Goal: Information Seeking & Learning: Learn about a topic

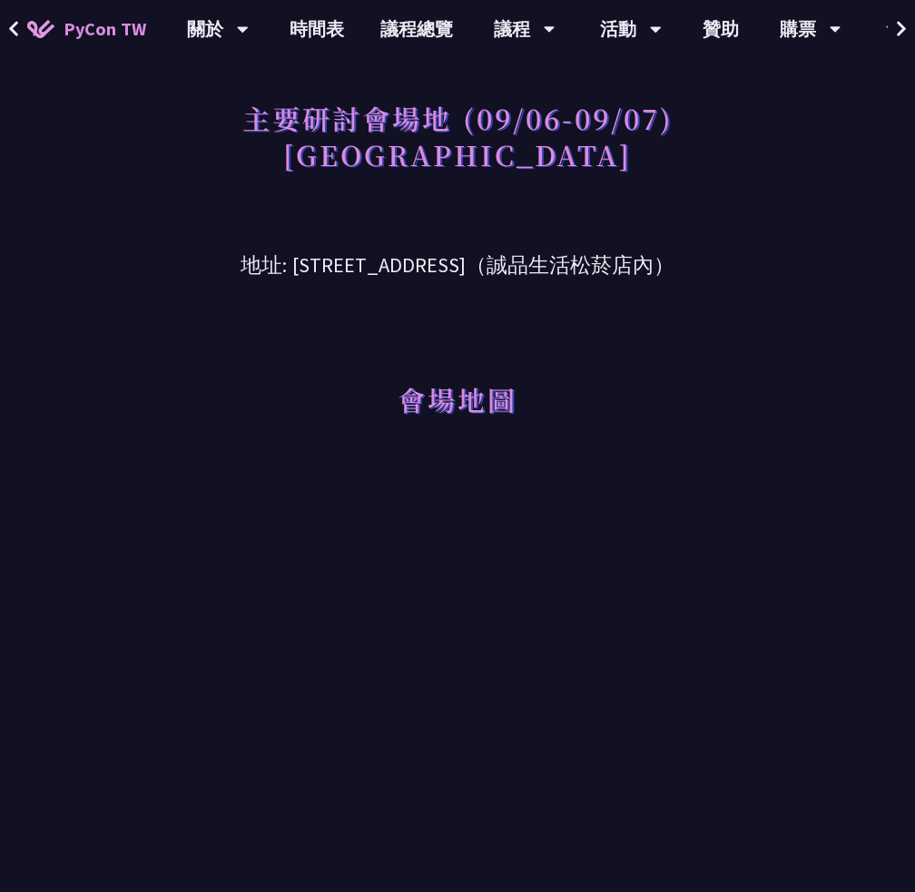
click at [85, 25] on span "PyCon TW" at bounding box center [105, 28] width 83 height 27
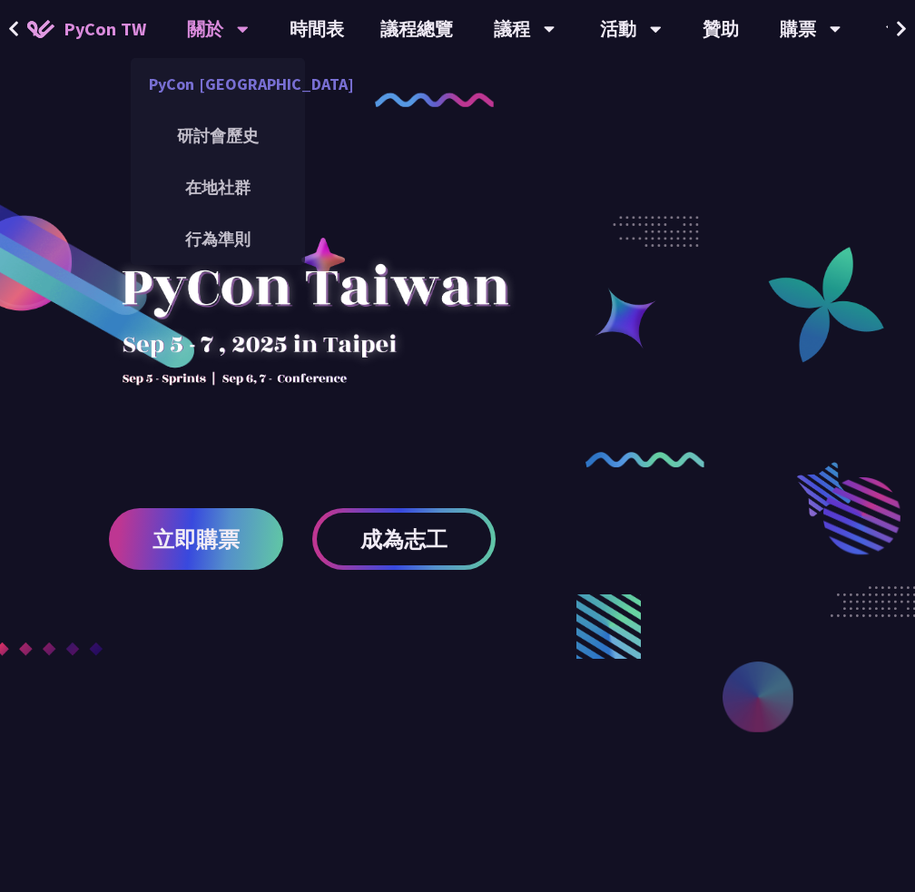
click at [224, 77] on link "PyCon [GEOGRAPHIC_DATA]" at bounding box center [218, 84] width 174 height 43
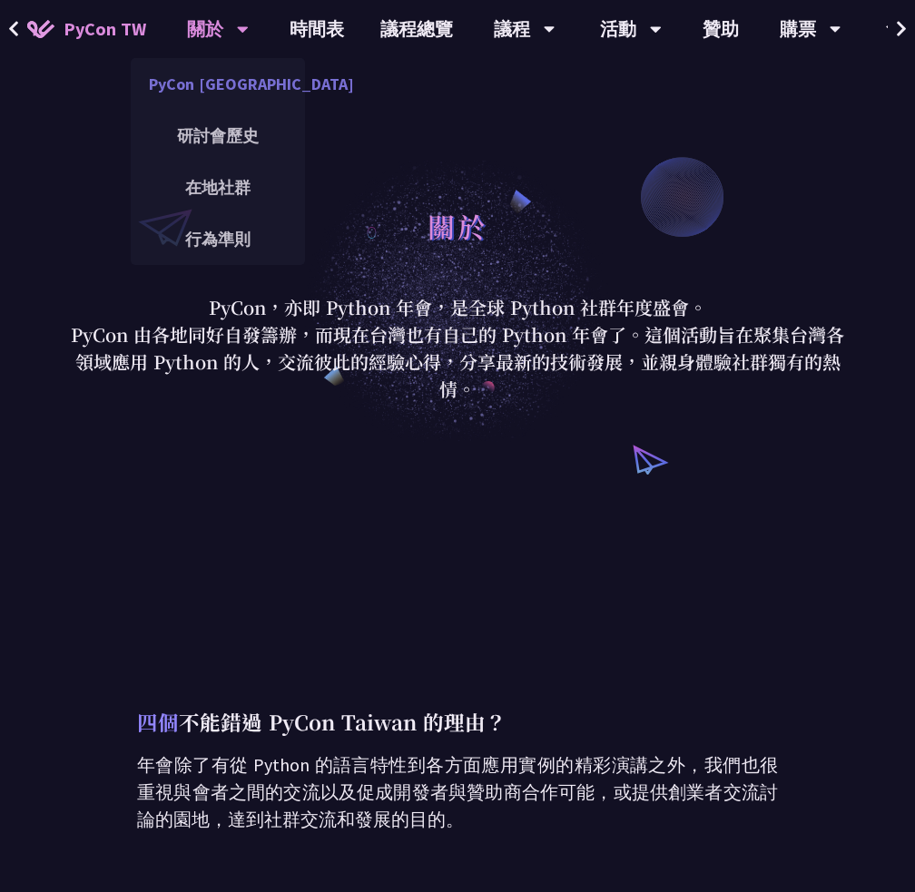
click at [218, 74] on link "PyCon [GEOGRAPHIC_DATA]" at bounding box center [218, 84] width 174 height 43
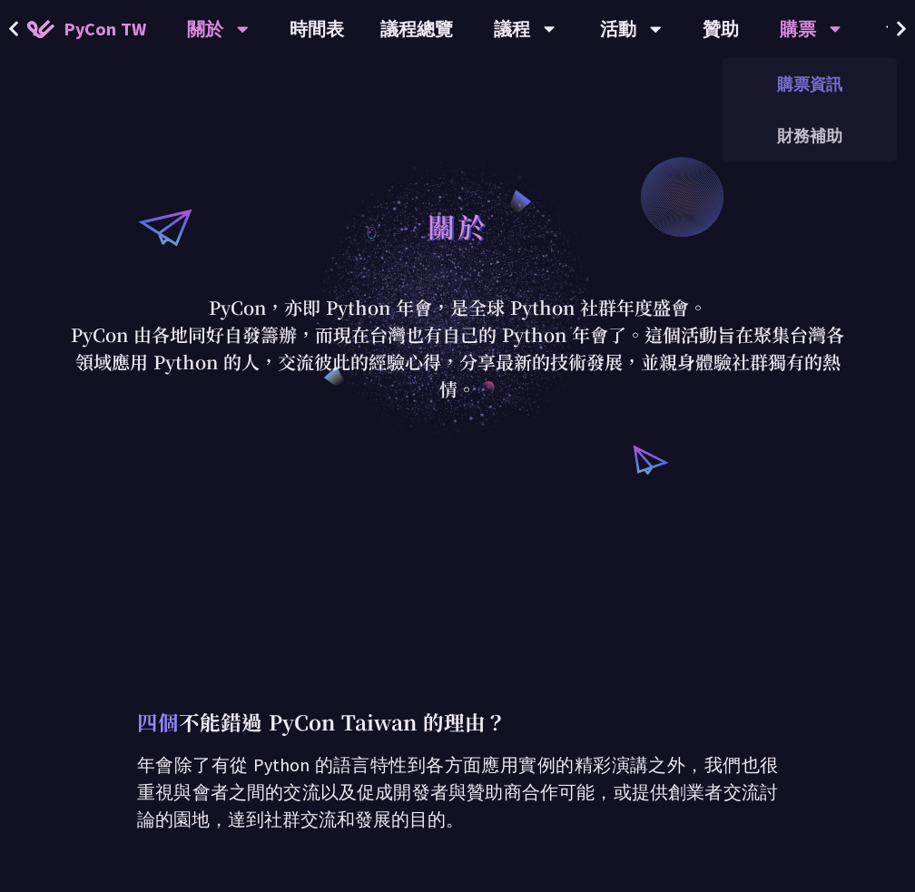
click at [806, 86] on link "購票資訊" at bounding box center [809, 84] width 174 height 43
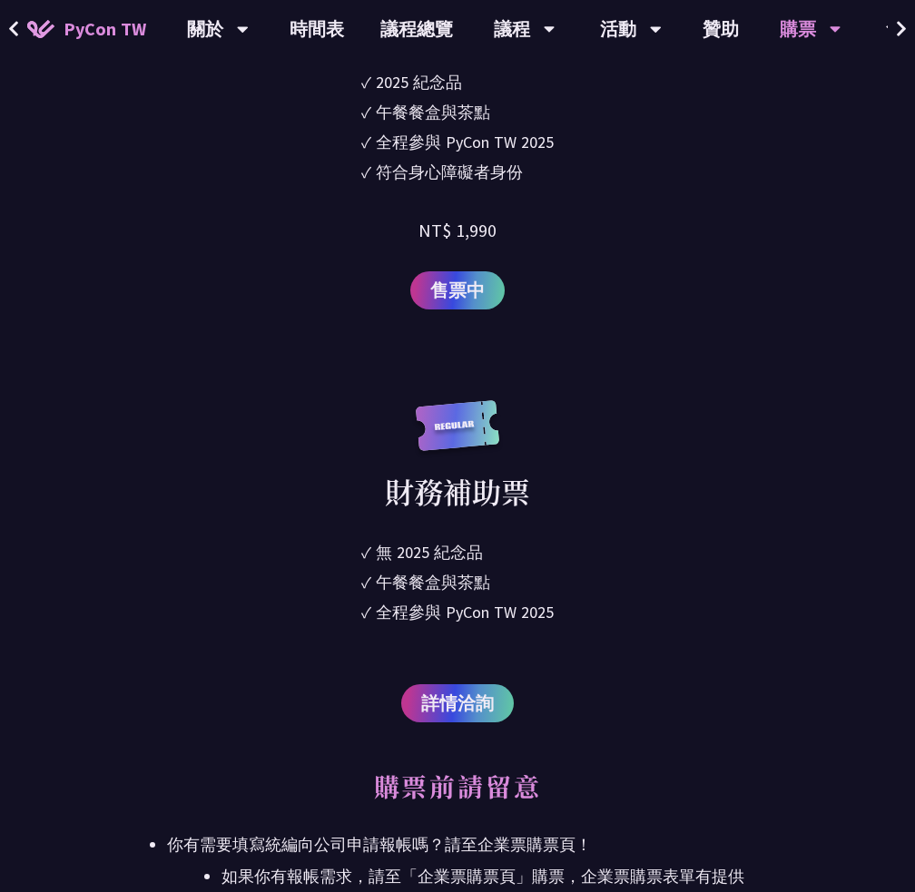
scroll to position [3358, 0]
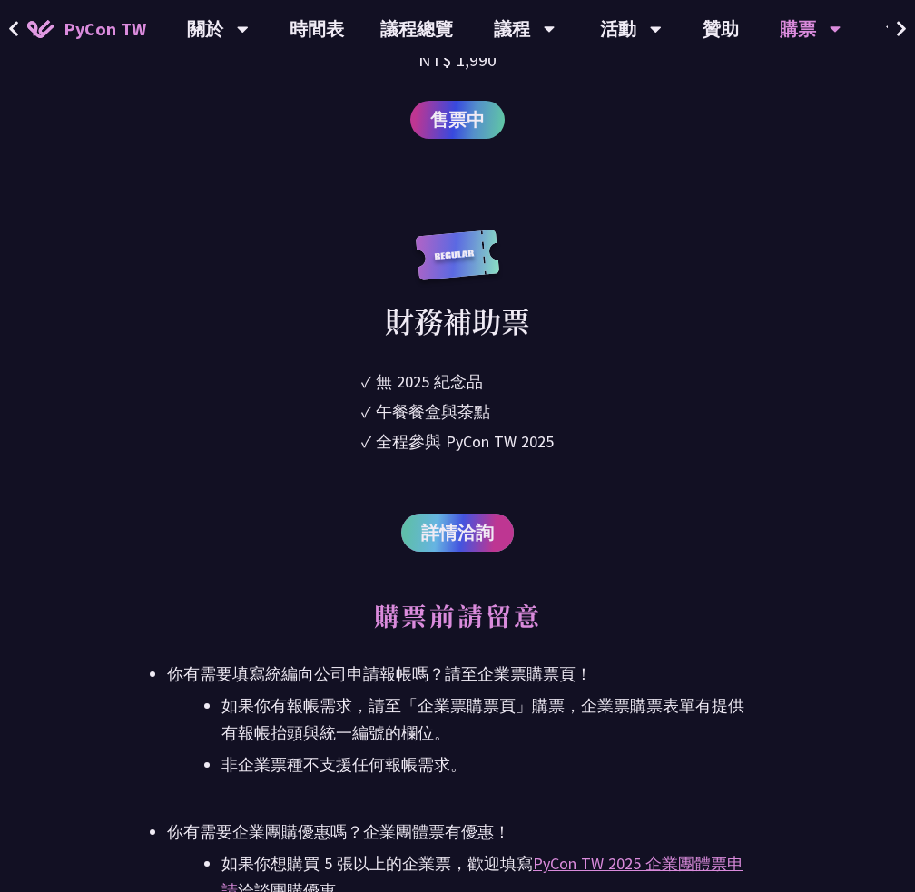
click at [470, 536] on span "詳情洽詢" at bounding box center [457, 532] width 73 height 27
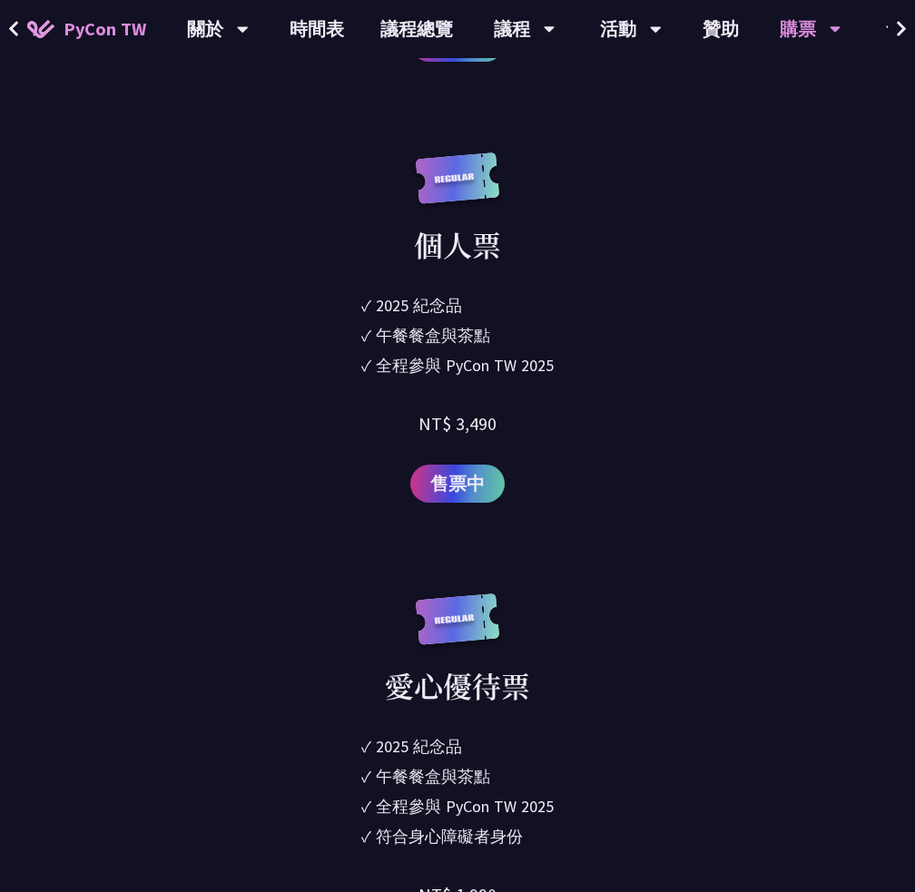
scroll to position [2360, 0]
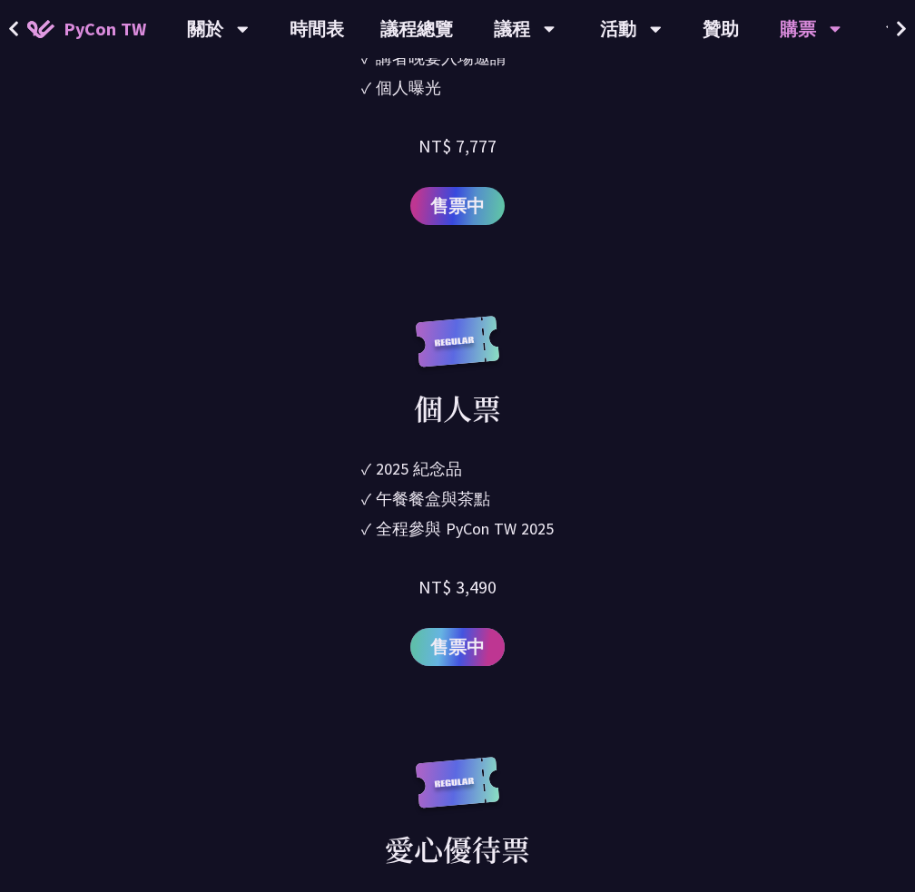
click at [436, 649] on span "售票中" at bounding box center [457, 646] width 54 height 27
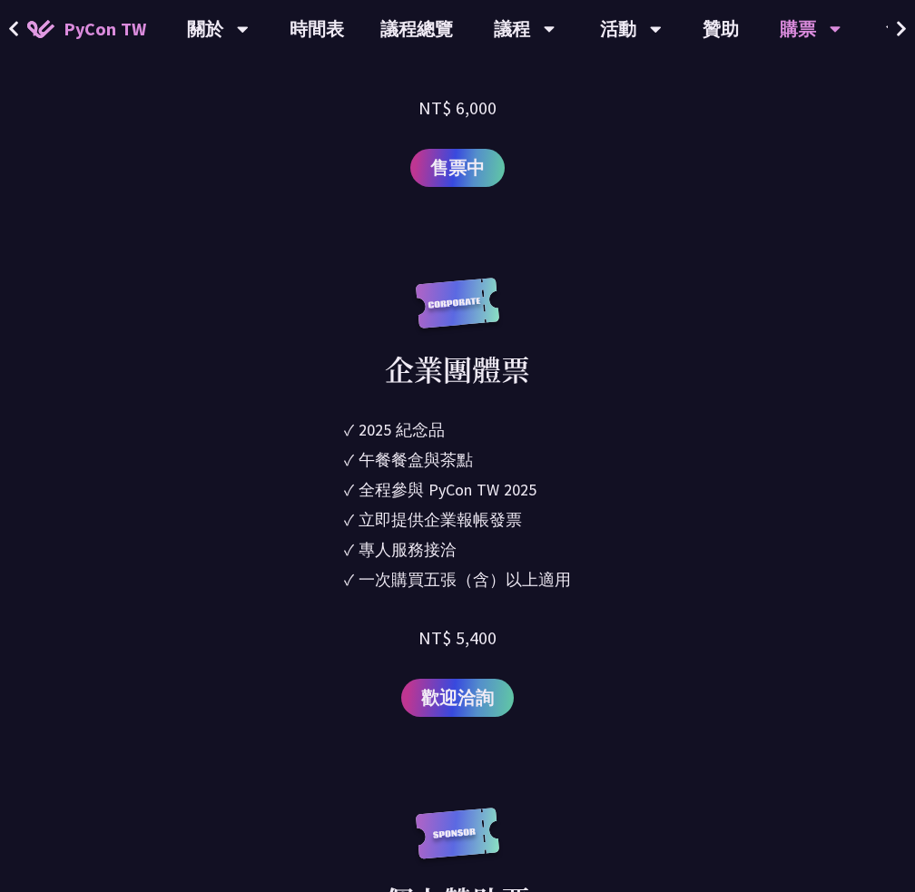
scroll to position [1815, 0]
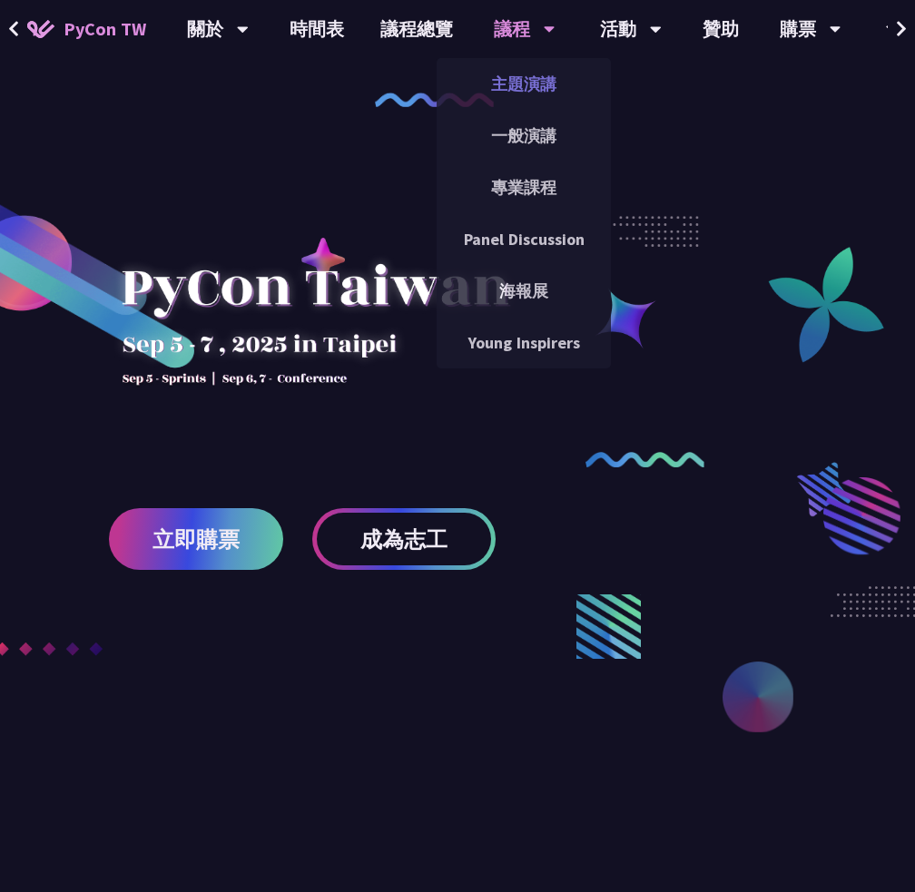
click at [521, 63] on link "主題演講" at bounding box center [524, 84] width 174 height 43
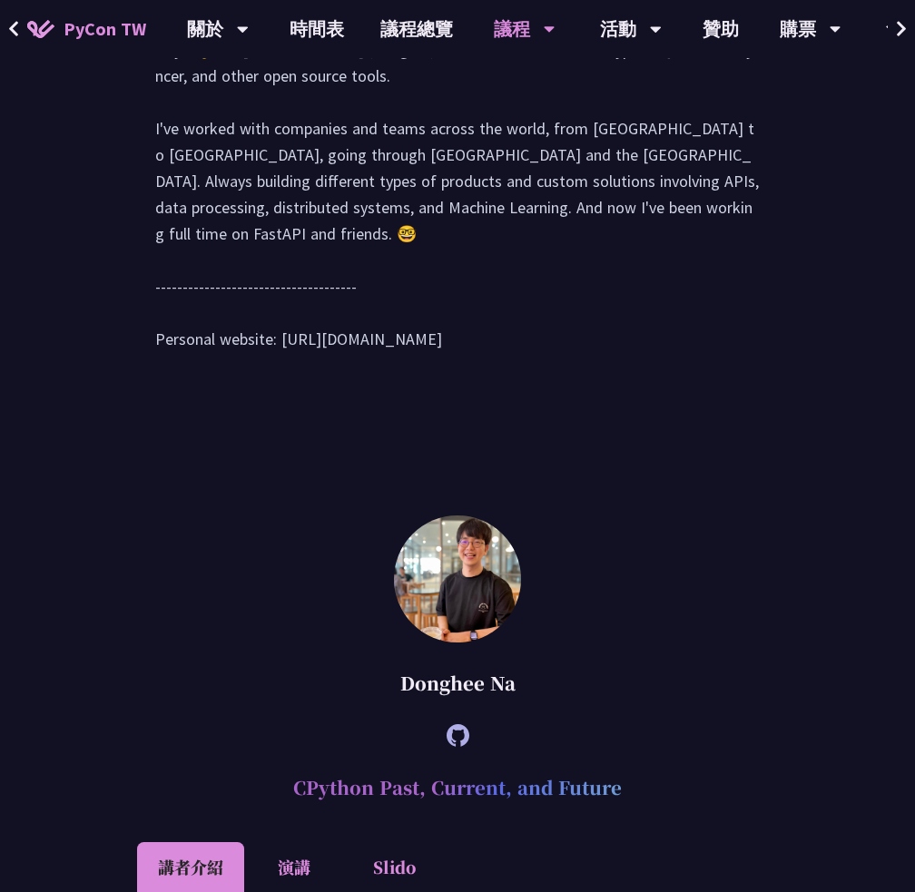
scroll to position [2178, 0]
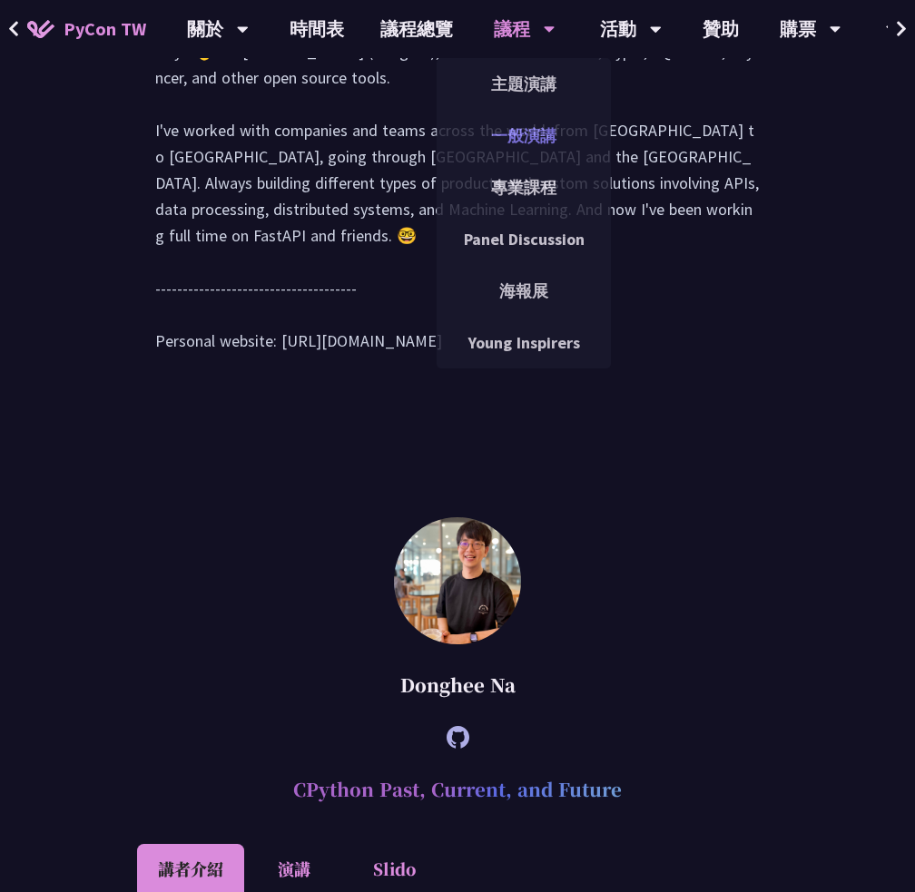
click at [519, 127] on link "一般演講" at bounding box center [524, 135] width 174 height 43
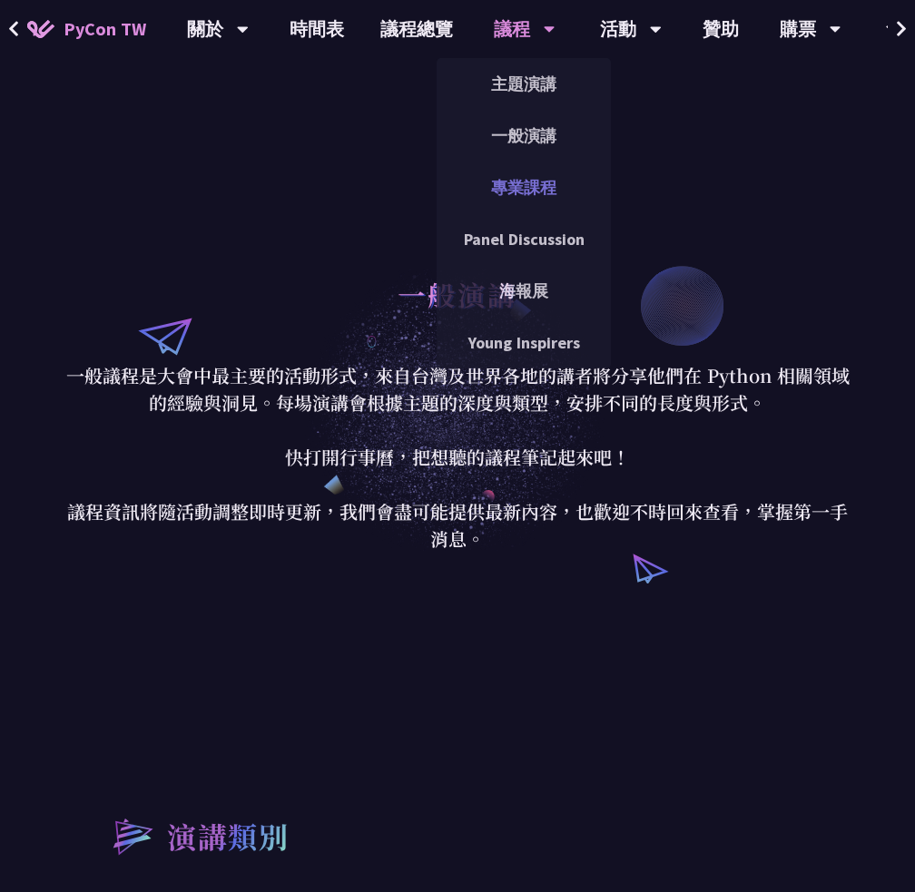
click at [517, 197] on link "專業課程" at bounding box center [524, 187] width 174 height 43
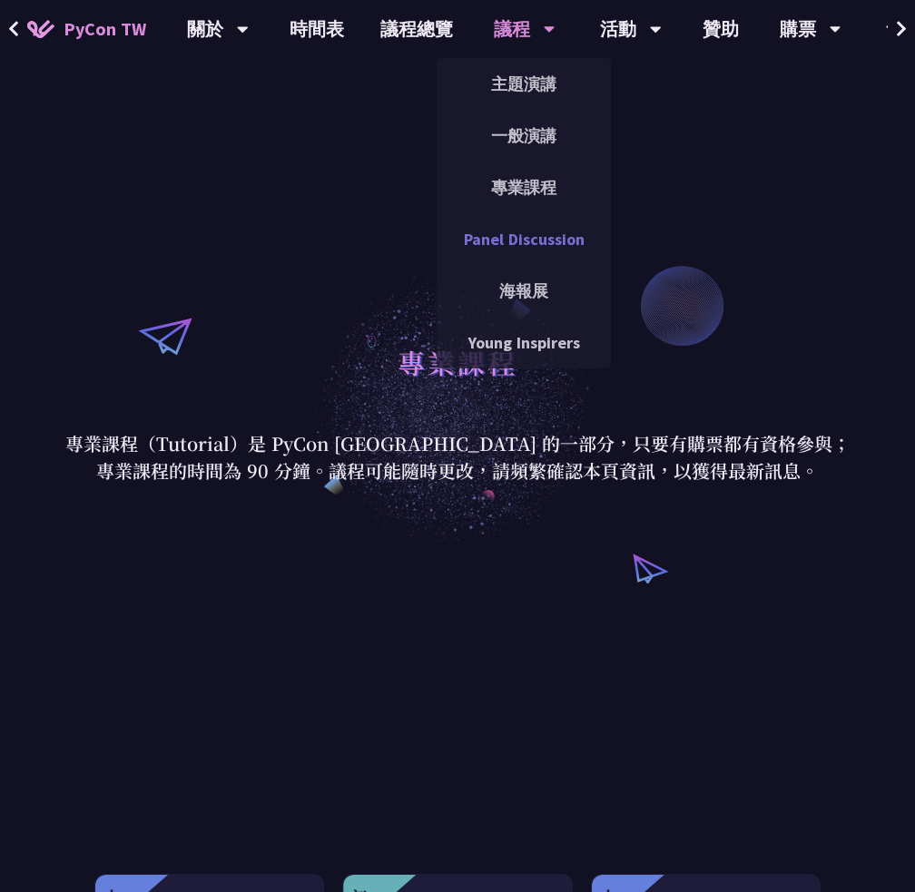
click at [519, 241] on link "Panel Discussion" at bounding box center [524, 239] width 174 height 43
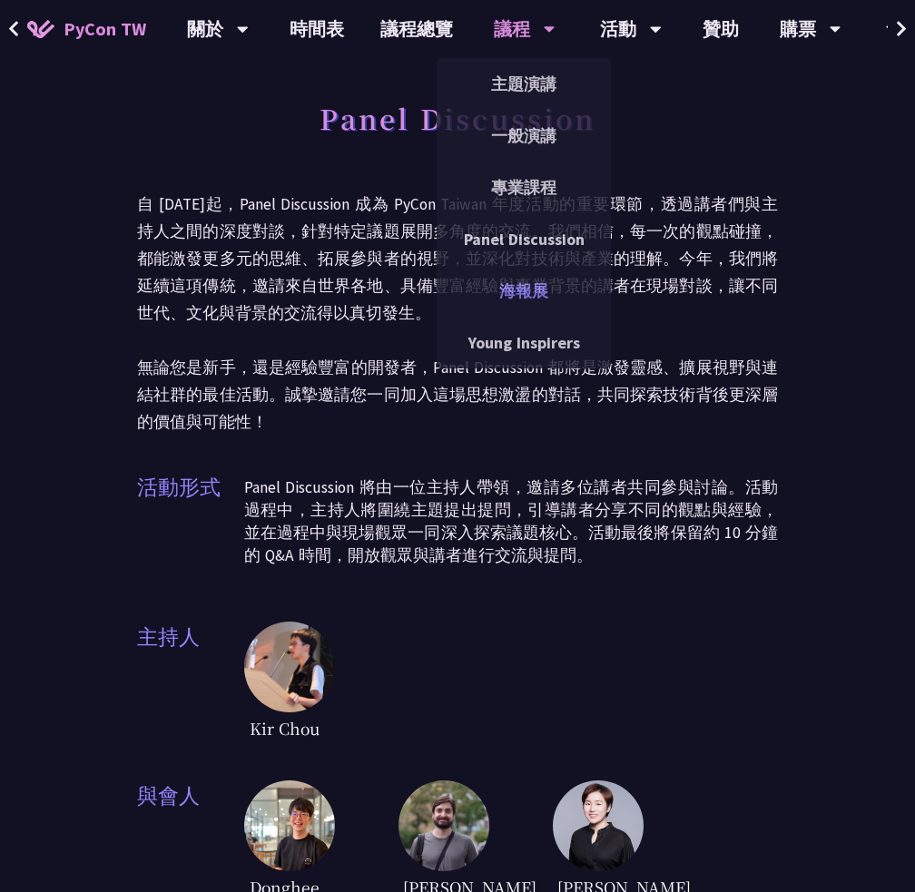
click at [503, 299] on link "海報展" at bounding box center [524, 291] width 174 height 43
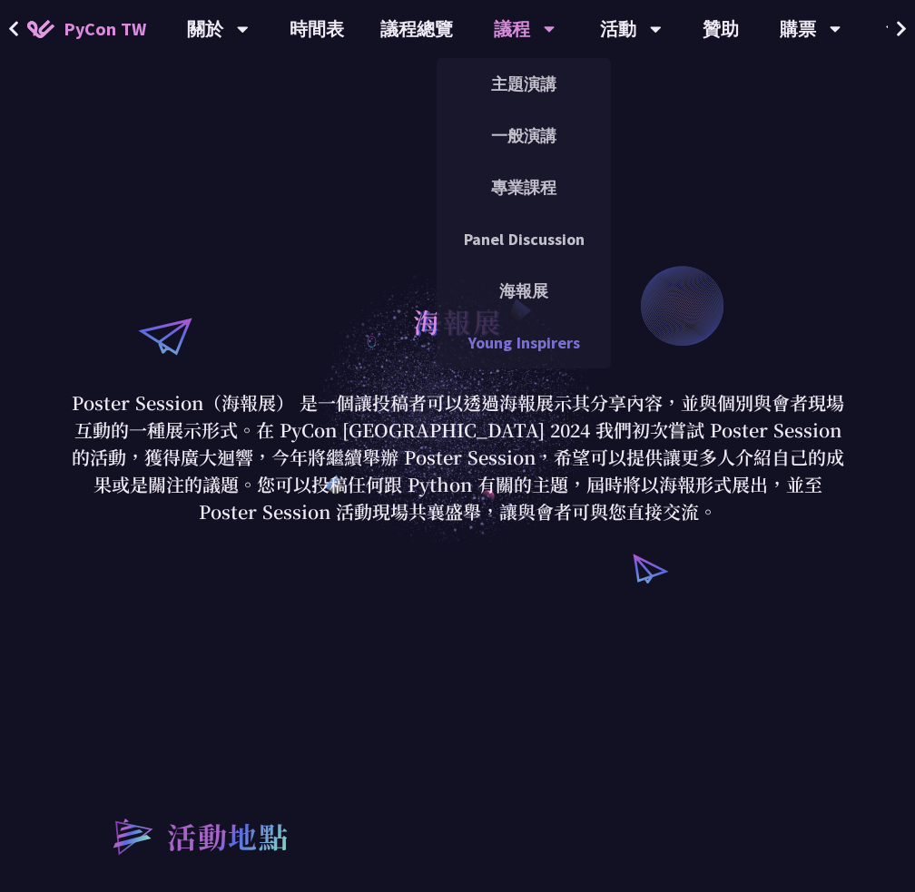
click at [532, 333] on link "Young Inspirers" at bounding box center [524, 342] width 174 height 43
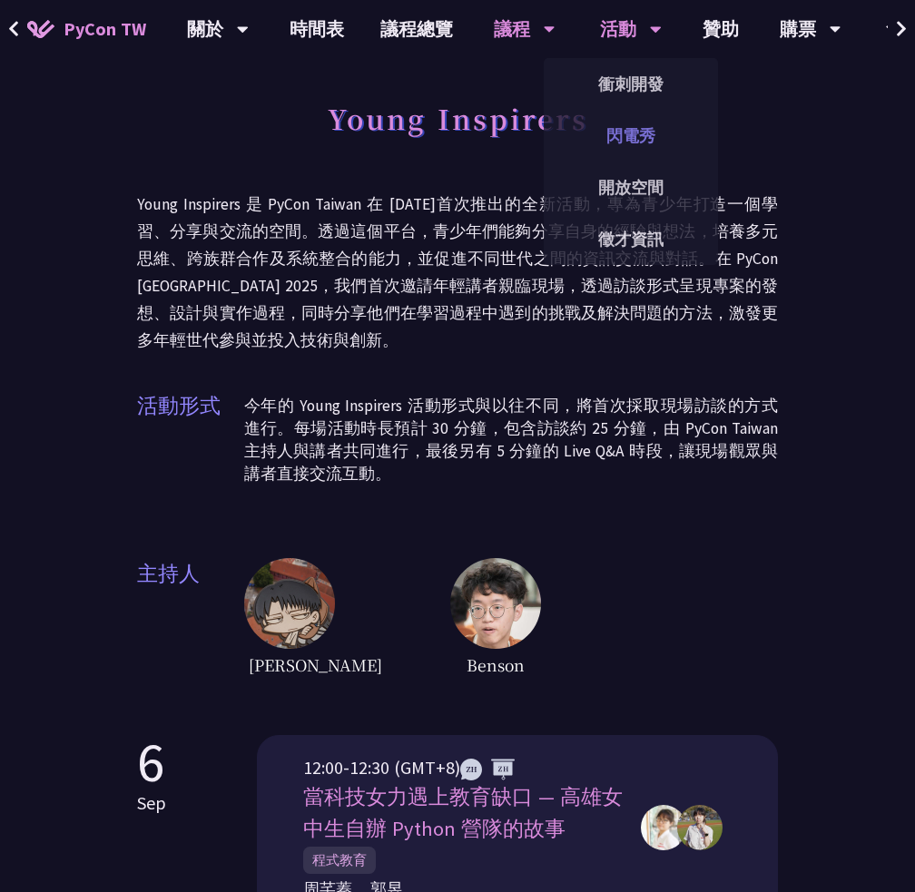
click at [627, 132] on link "閃電秀" at bounding box center [631, 135] width 174 height 43
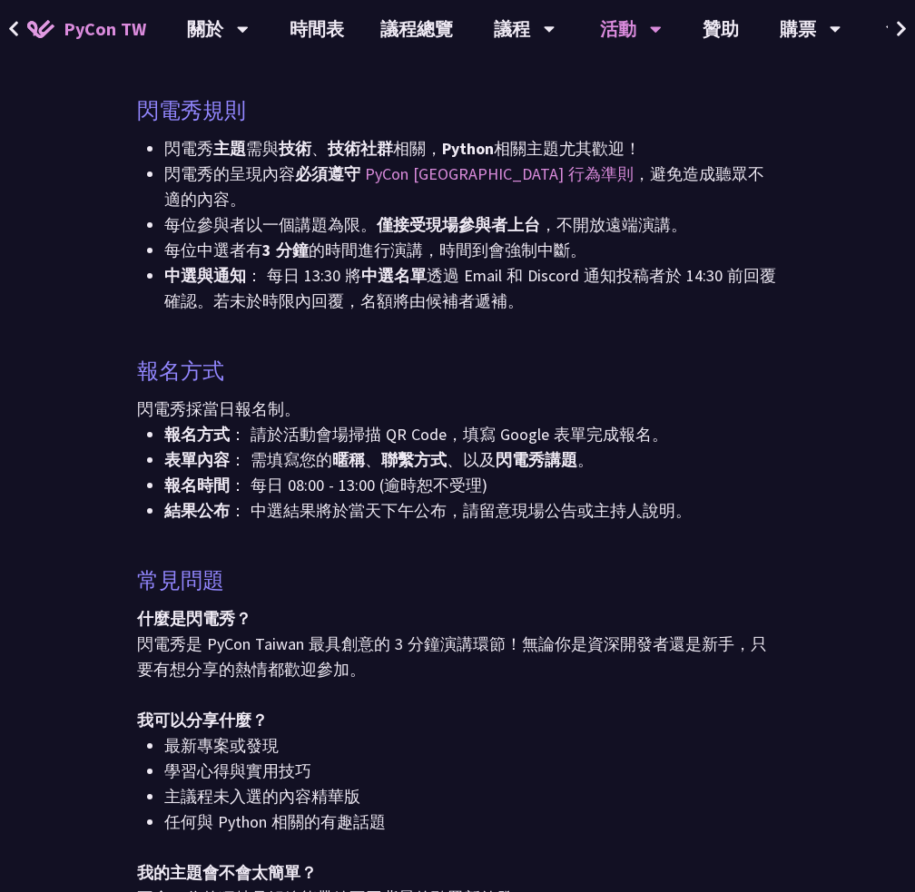
scroll to position [726, 0]
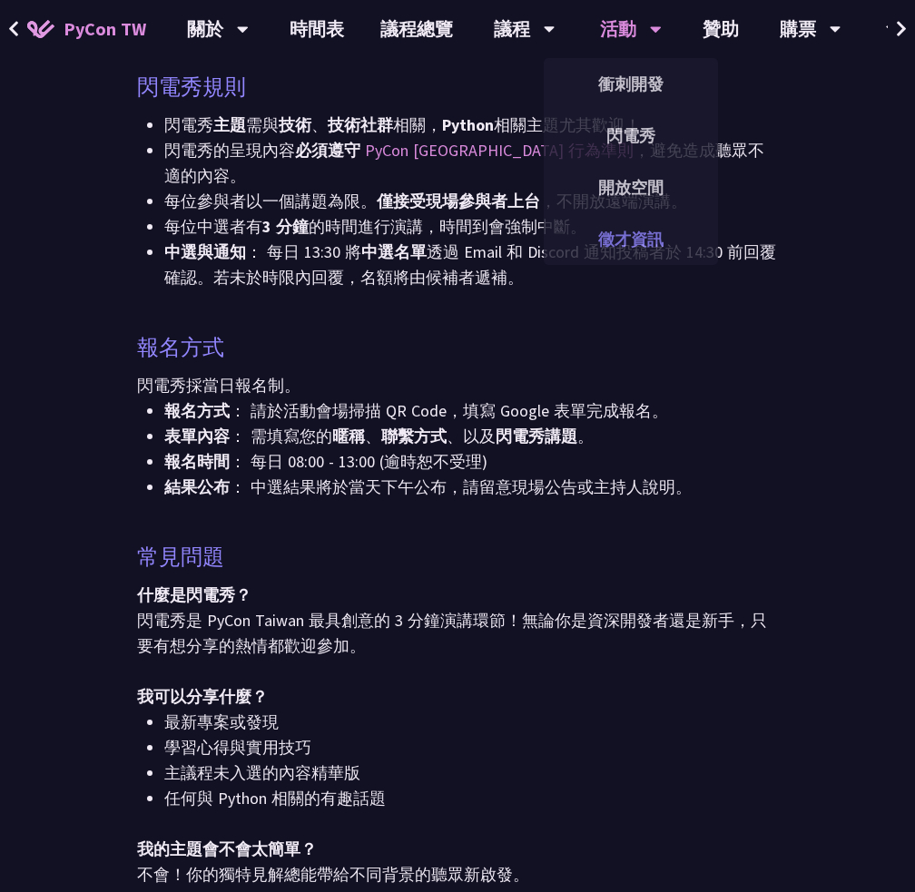
click at [610, 229] on link "徵才資訊" at bounding box center [631, 239] width 174 height 43
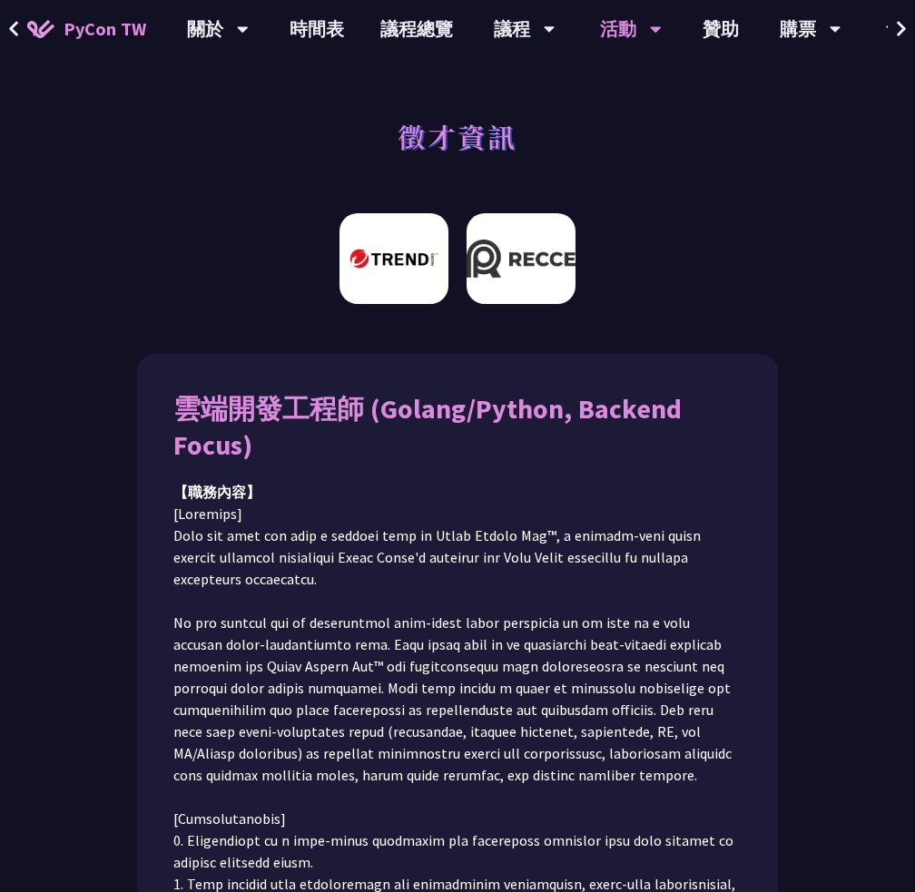
click at [508, 250] on img at bounding box center [520, 258] width 109 height 91
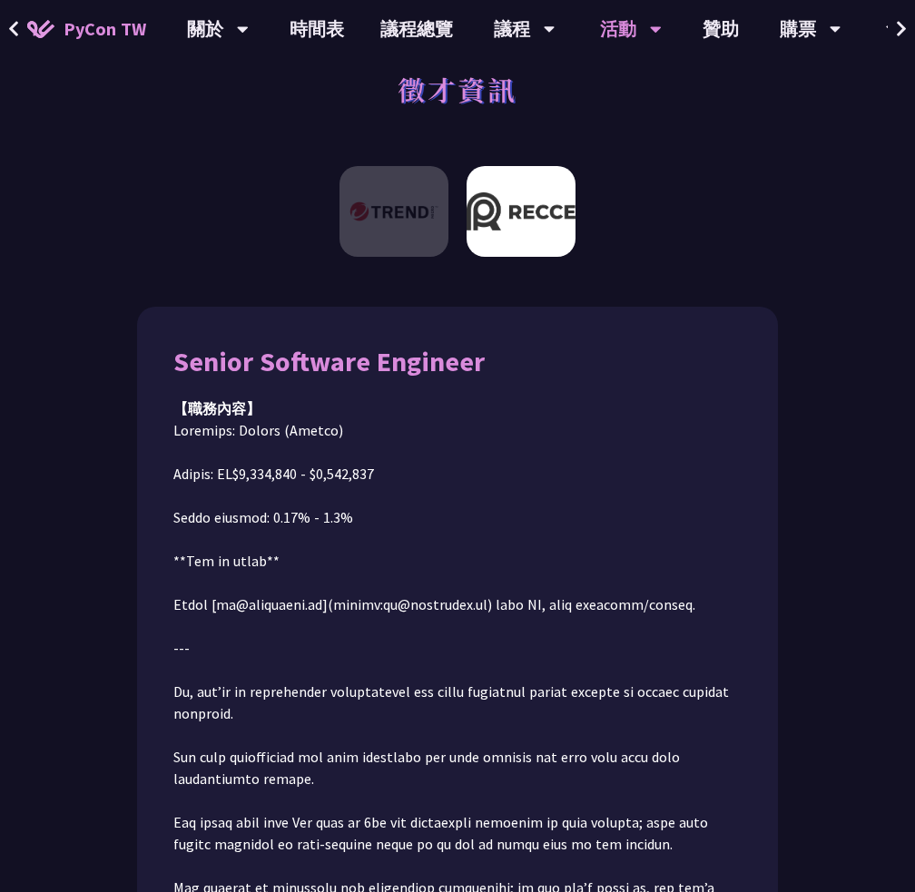
scroll to position [203, 0]
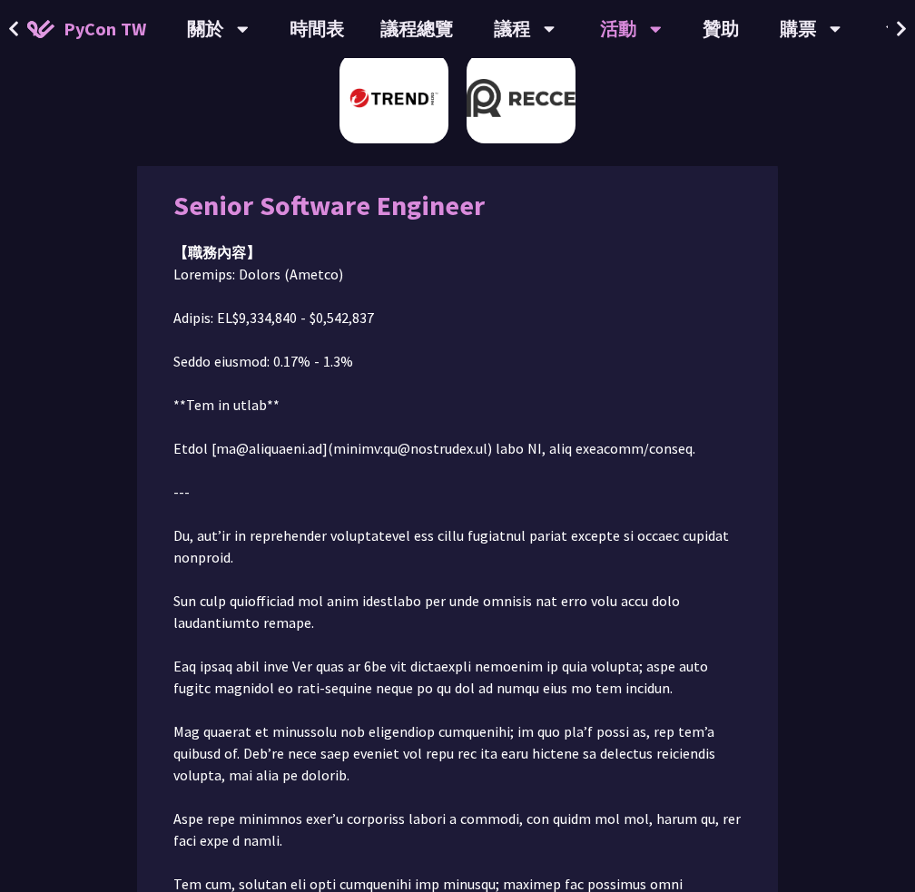
click at [405, 113] on img at bounding box center [393, 98] width 109 height 91
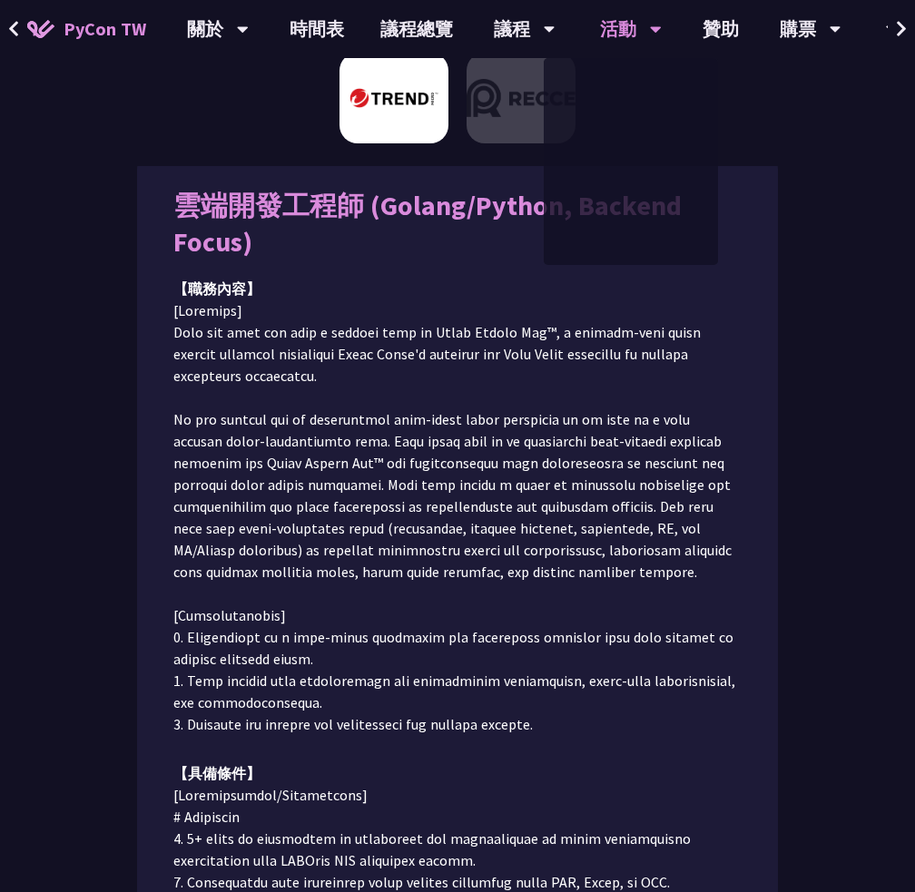
scroll to position [0, 0]
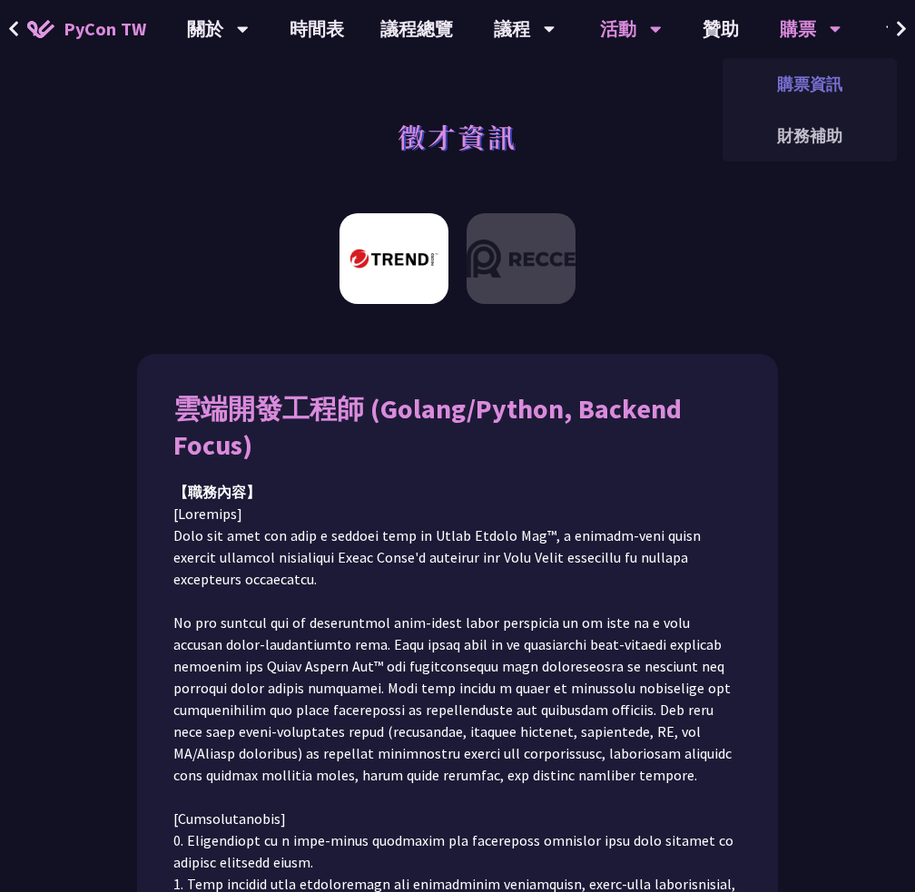
click at [816, 84] on link "購票資訊" at bounding box center [809, 84] width 174 height 43
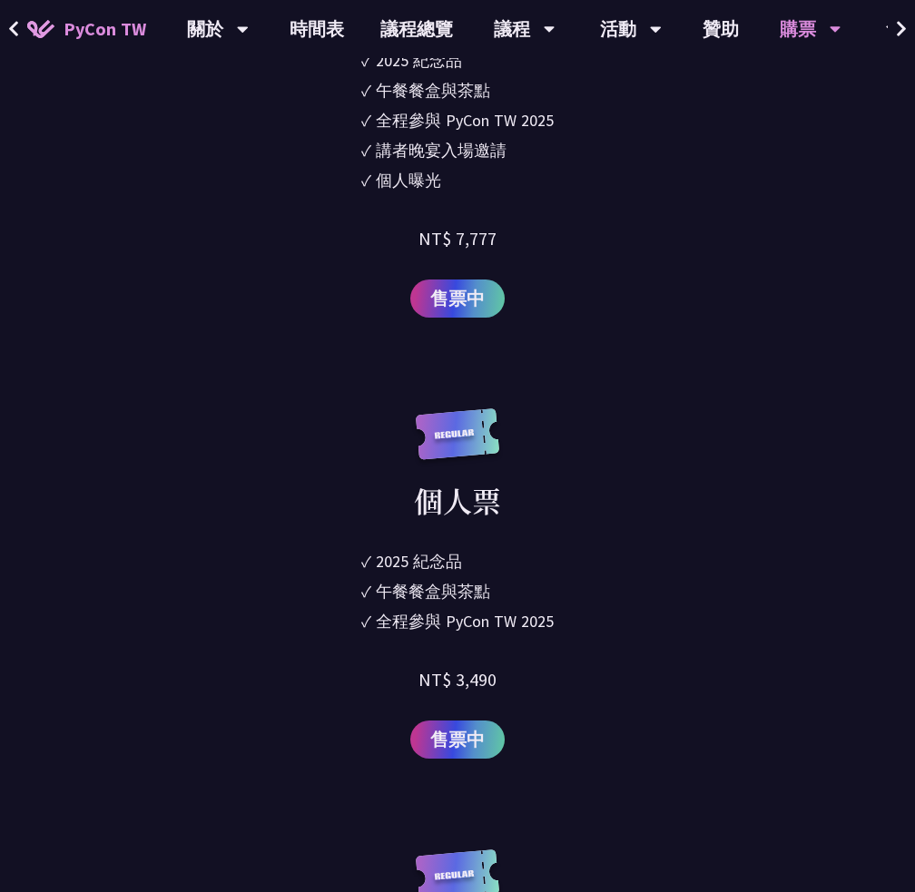
scroll to position [2269, 0]
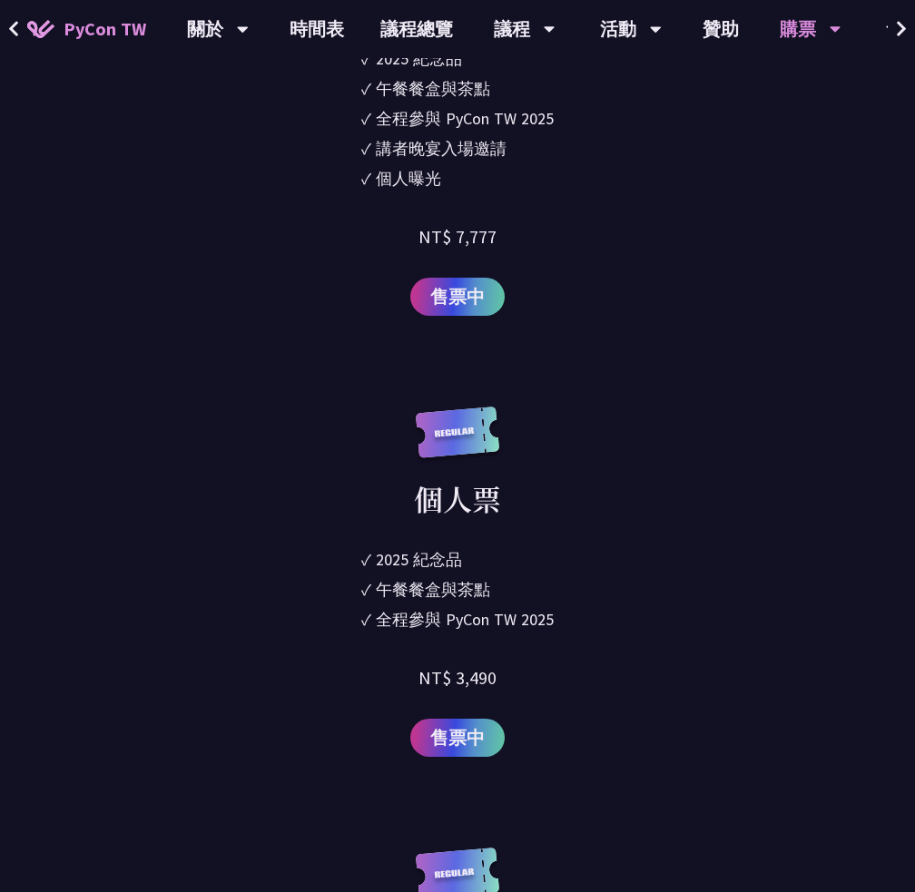
drag, startPoint x: 584, startPoint y: 618, endPoint x: 326, endPoint y: 562, distance: 263.8
click at [326, 563] on div "個人票 ✓ 2025 紀念品 ✓ 午餐餐盒與茶點 ✓ 全程參與 PyCon TW 2025 NT$ 3,490 售票中" at bounding box center [457, 582] width 581 height 350
click at [303, 560] on div "個人票 ✓ 2025 紀念品 ✓ 午餐餐盒與茶點 ✓ 全程參與 PyCon TW 2025 NT$ 3,490 售票中" at bounding box center [457, 582] width 581 height 350
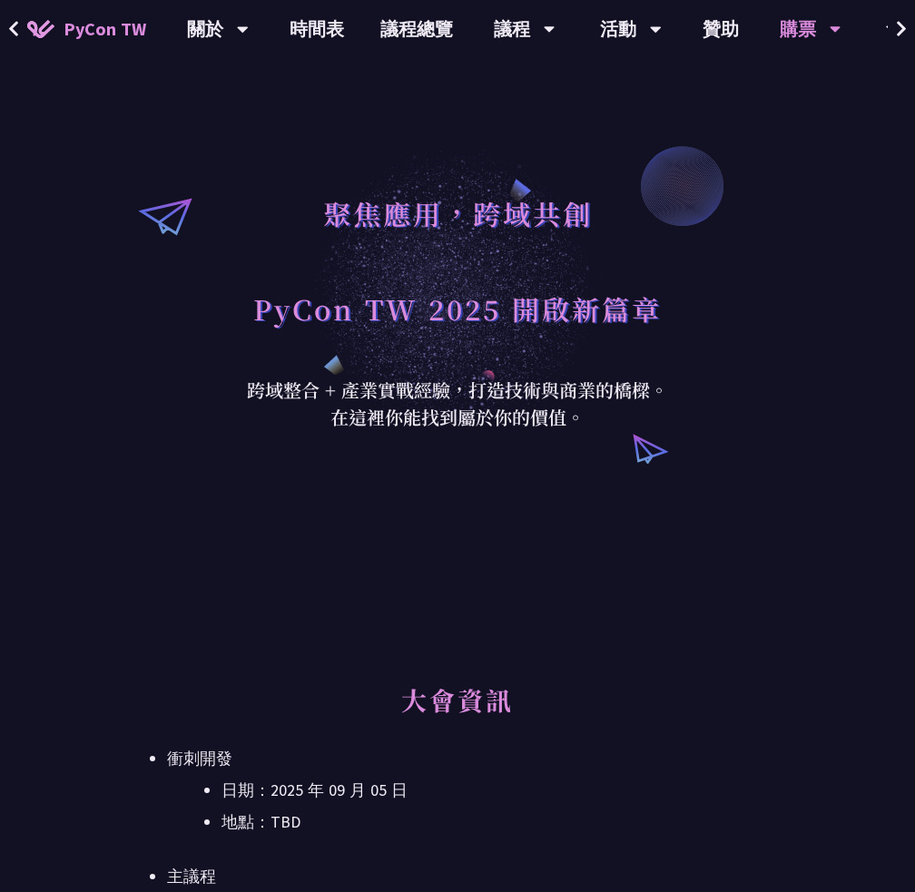
scroll to position [0, 0]
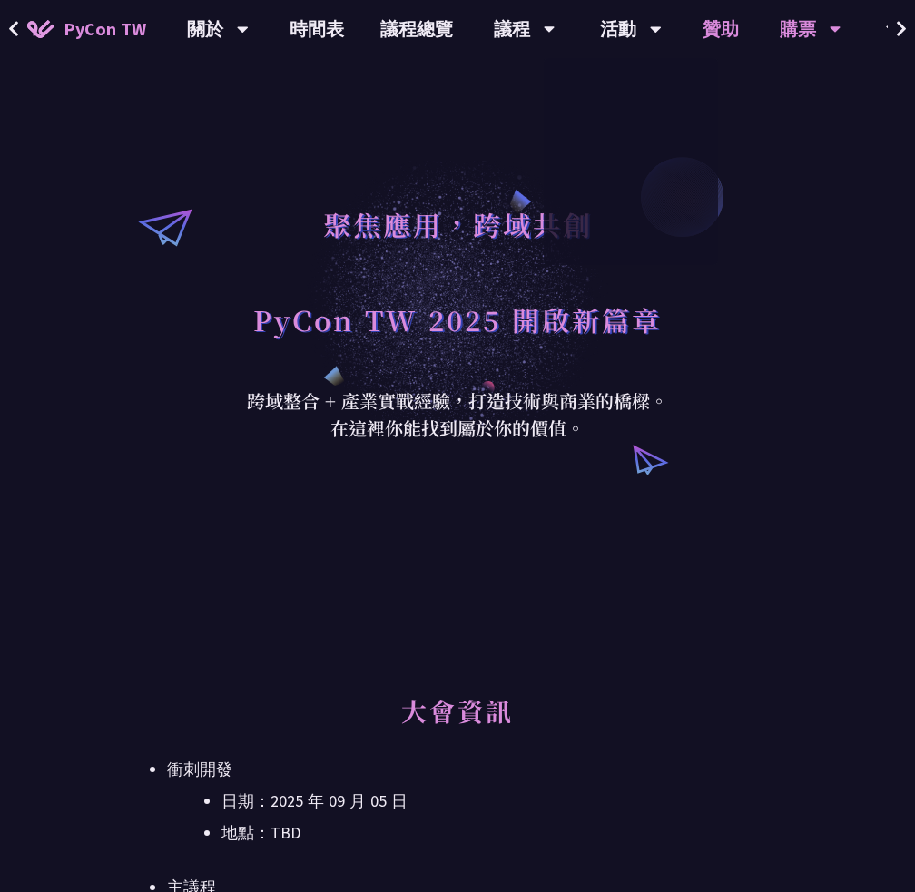
click at [712, 30] on link "贊助" at bounding box center [720, 29] width 73 height 58
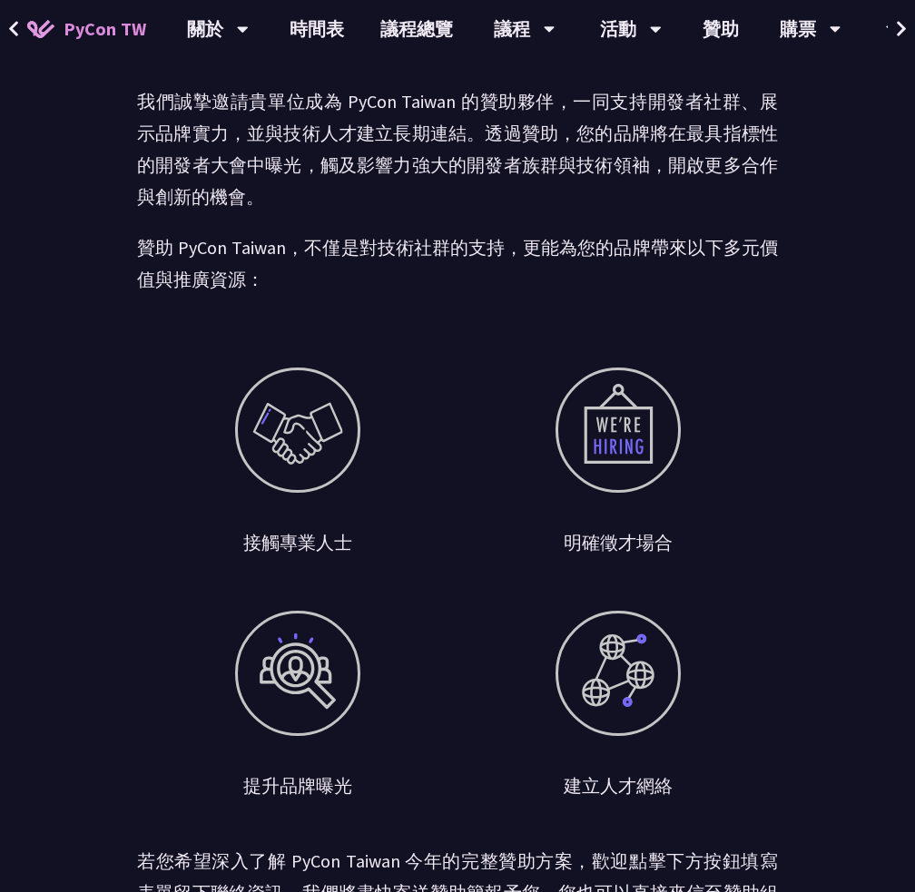
scroll to position [91, 0]
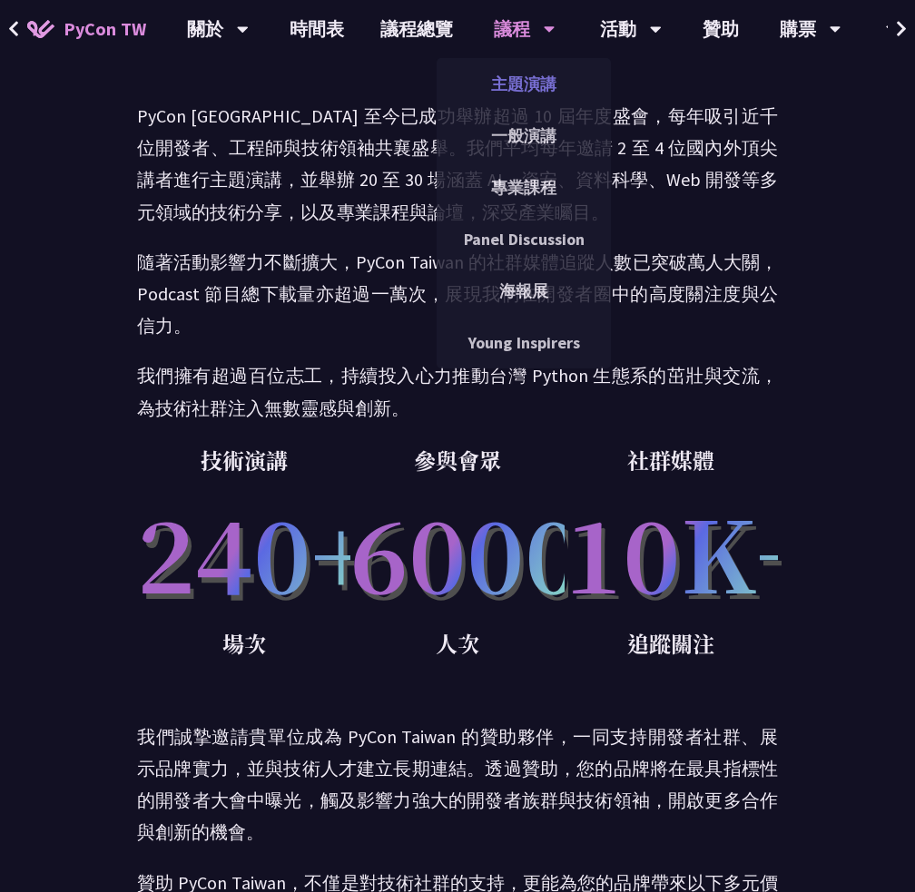
click at [524, 90] on link "主題演講" at bounding box center [524, 84] width 174 height 43
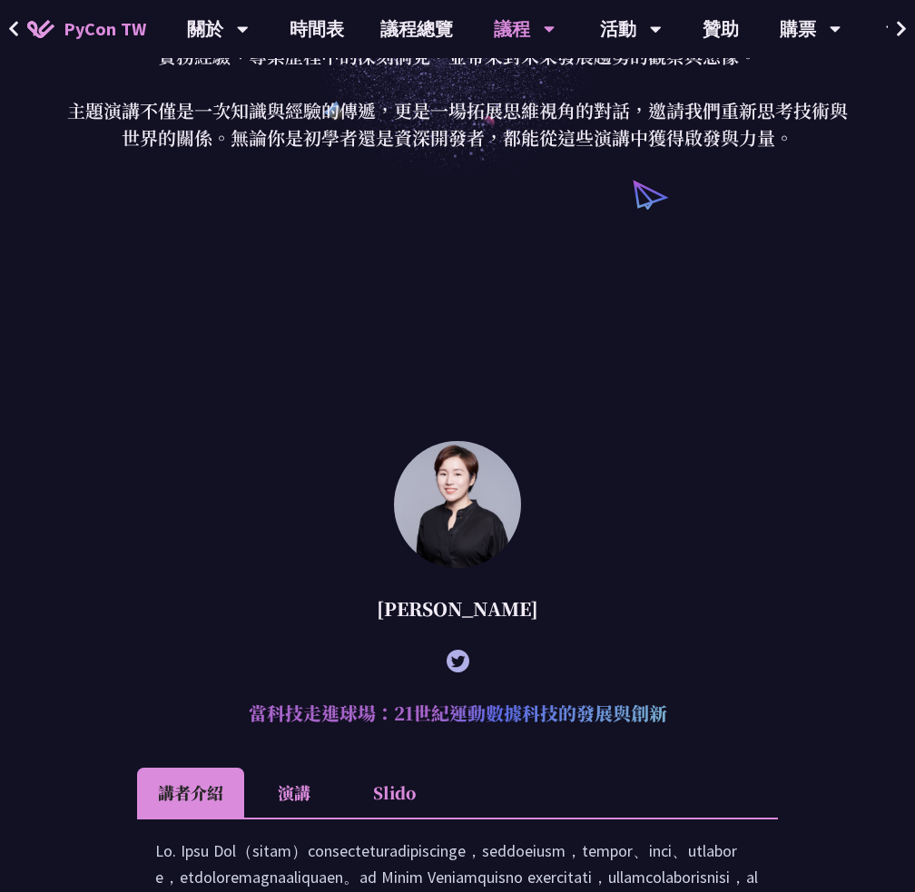
scroll to position [726, 0]
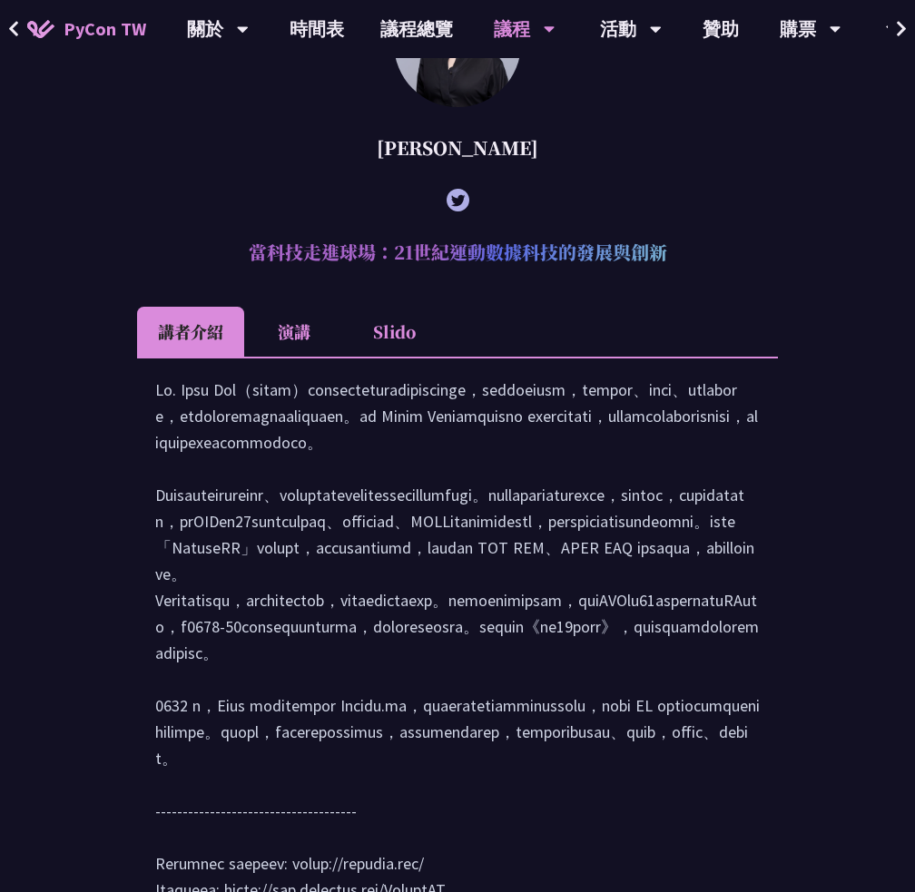
click at [388, 326] on li "Slido" at bounding box center [394, 332] width 100 height 50
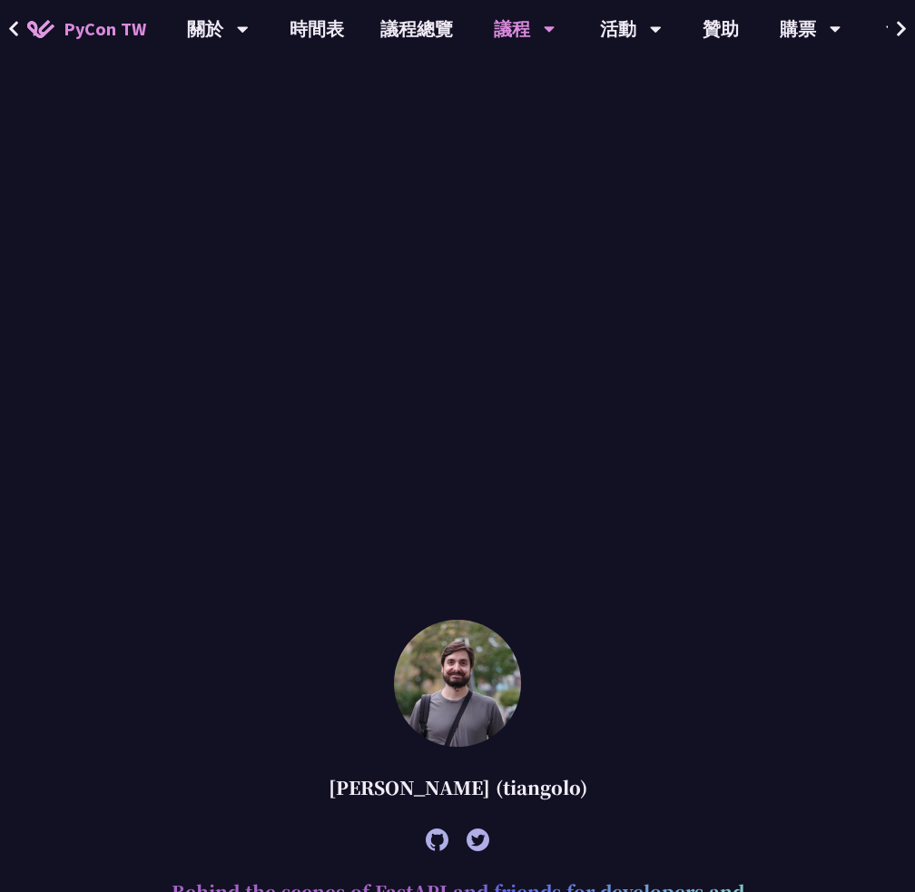
scroll to position [1997, 0]
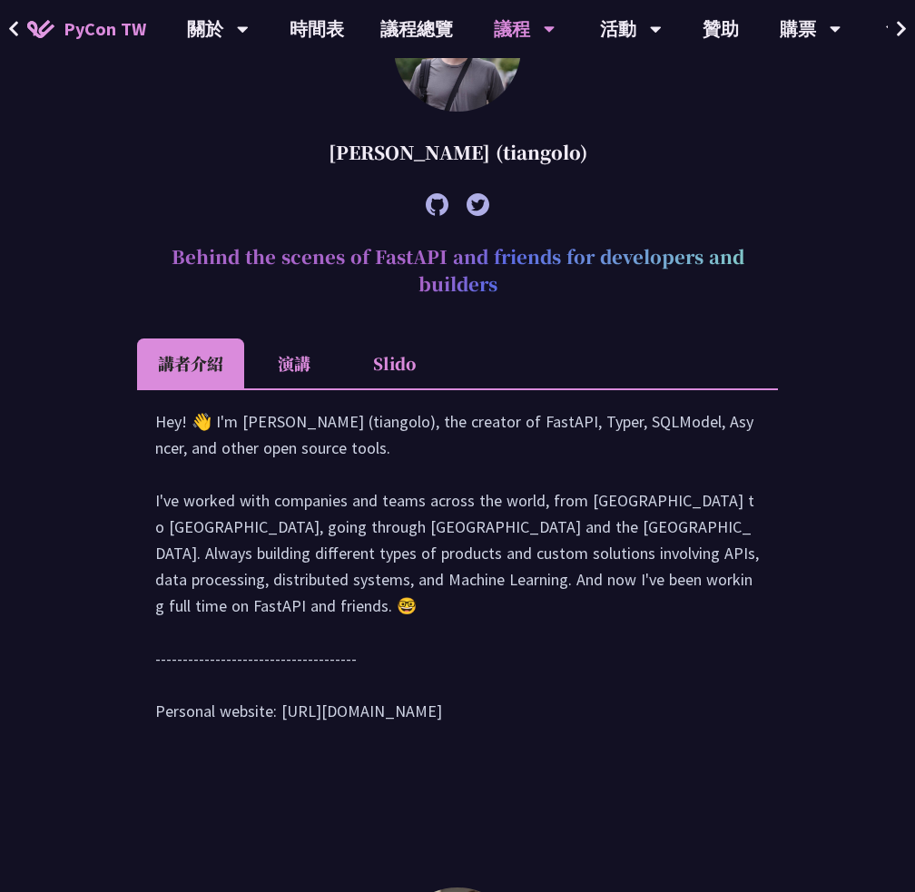
click at [326, 368] on li "演講" at bounding box center [294, 364] width 100 height 50
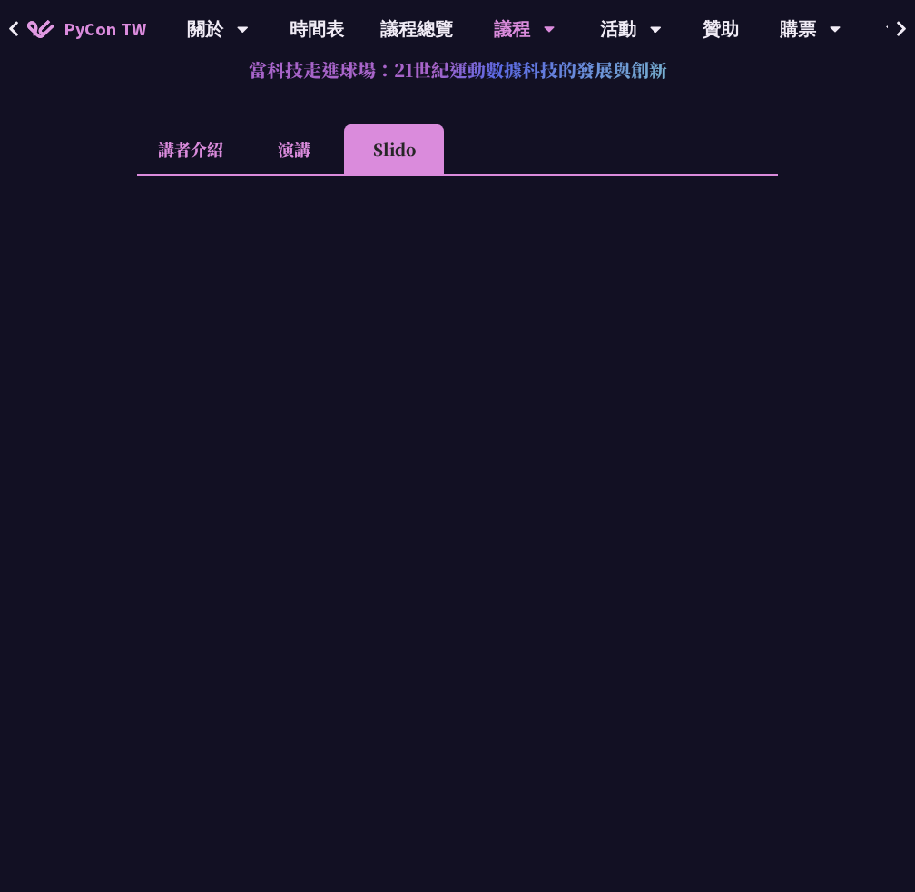
scroll to position [908, 0]
click at [282, 145] on li "演講" at bounding box center [294, 150] width 100 height 50
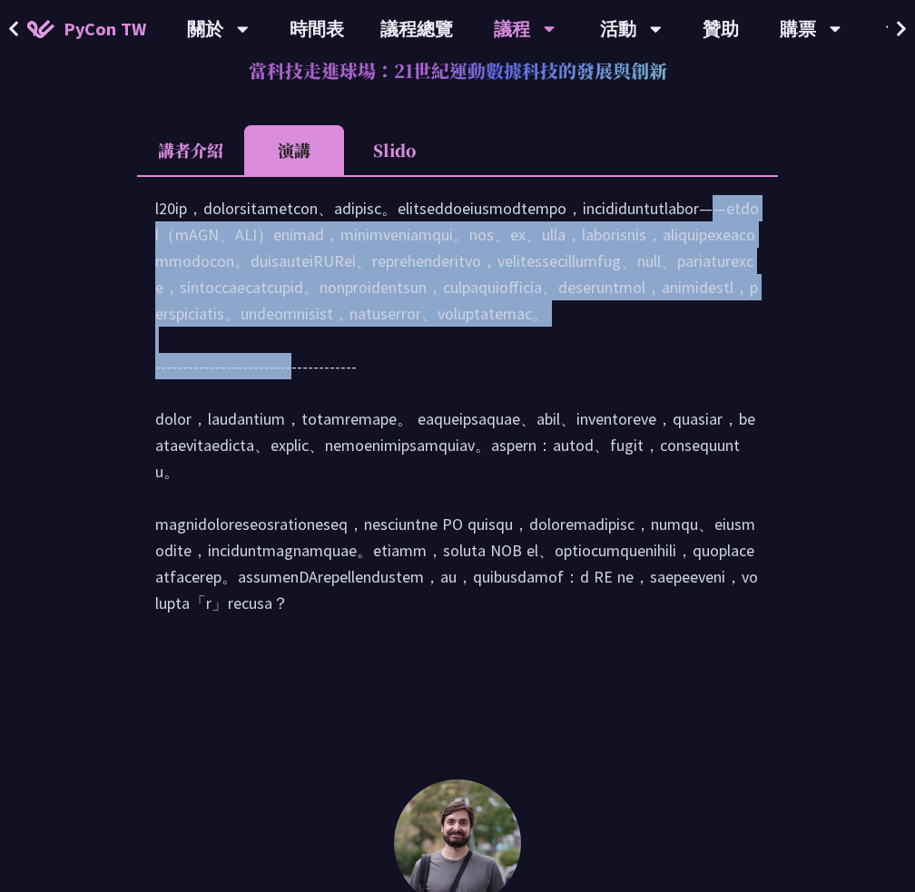
drag, startPoint x: 320, startPoint y: 275, endPoint x: 486, endPoint y: 504, distance: 282.6
click at [486, 504] on div at bounding box center [457, 414] width 604 height 439
click at [520, 505] on div at bounding box center [457, 414] width 604 height 439
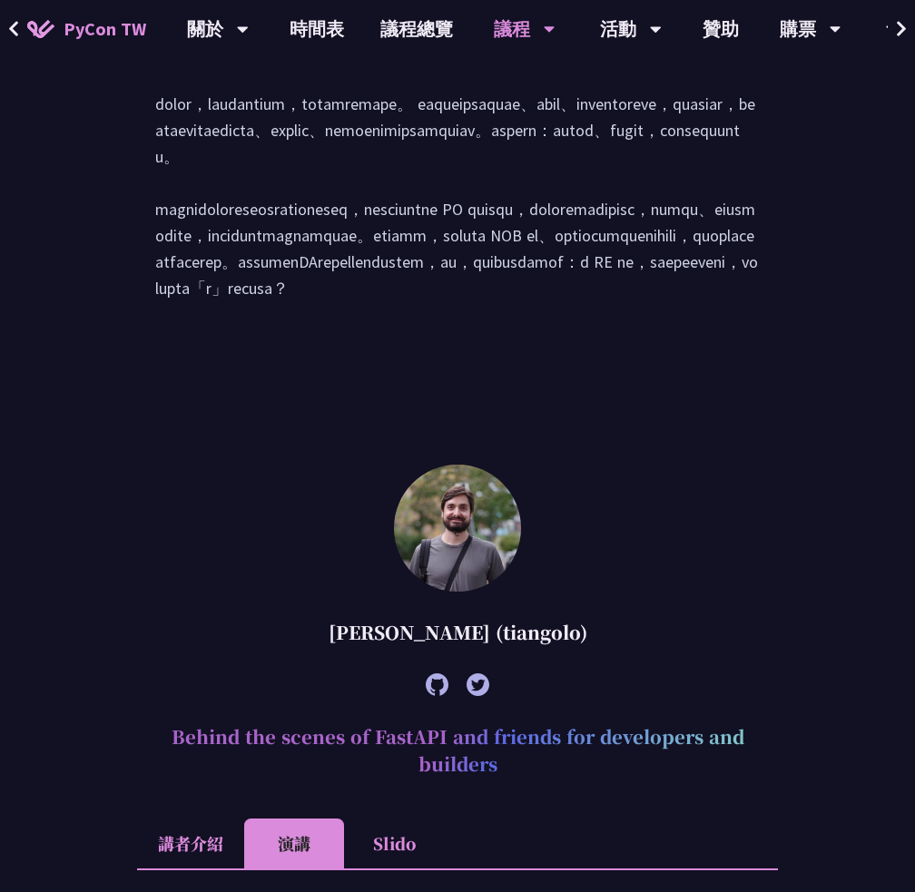
scroll to position [1997, 0]
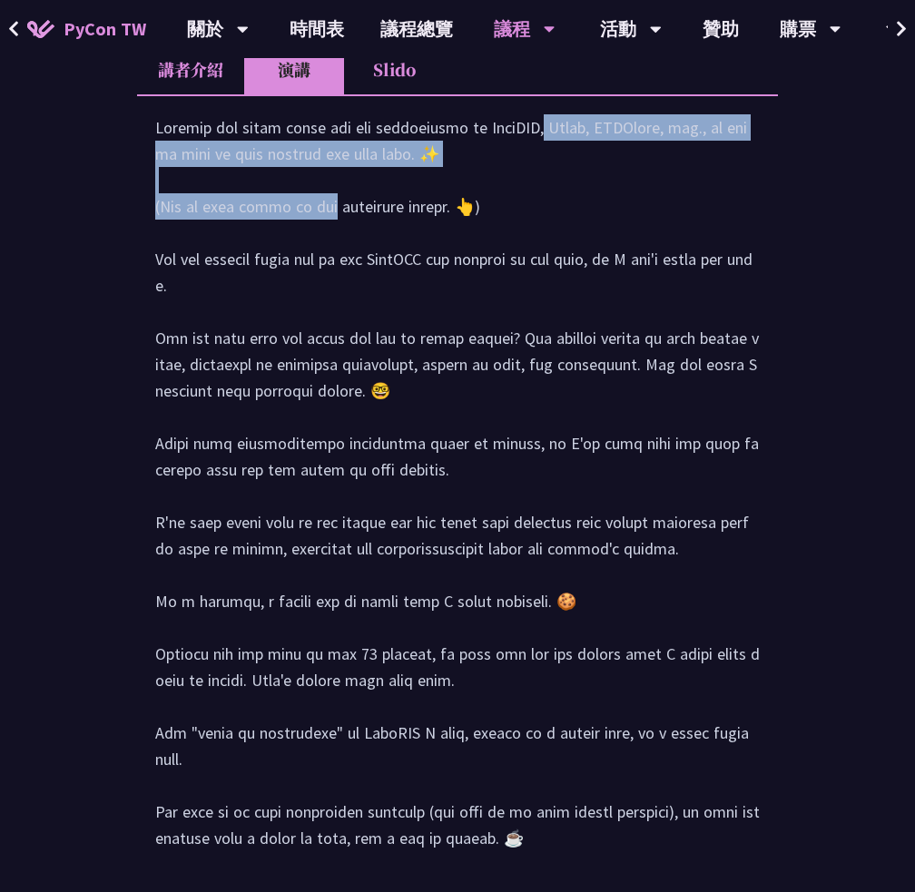
drag, startPoint x: 367, startPoint y: 418, endPoint x: 434, endPoint y: 464, distance: 81.1
click at [432, 460] on div at bounding box center [457, 557] width 604 height 887
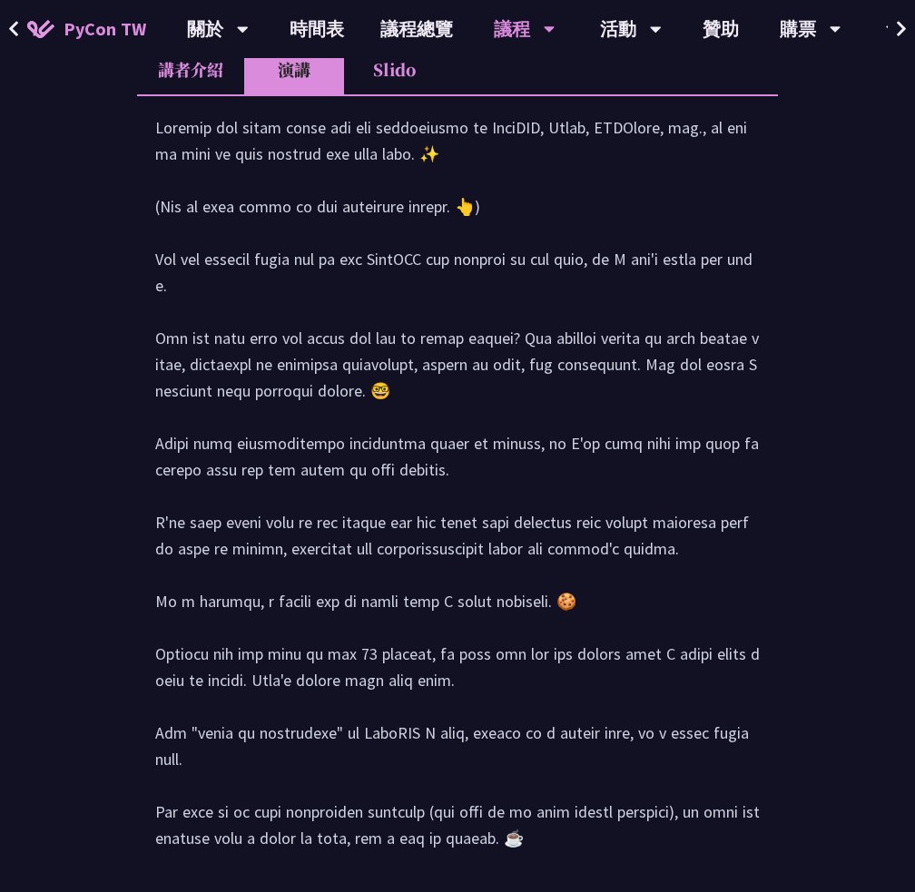
click at [491, 519] on div at bounding box center [457, 557] width 604 height 887
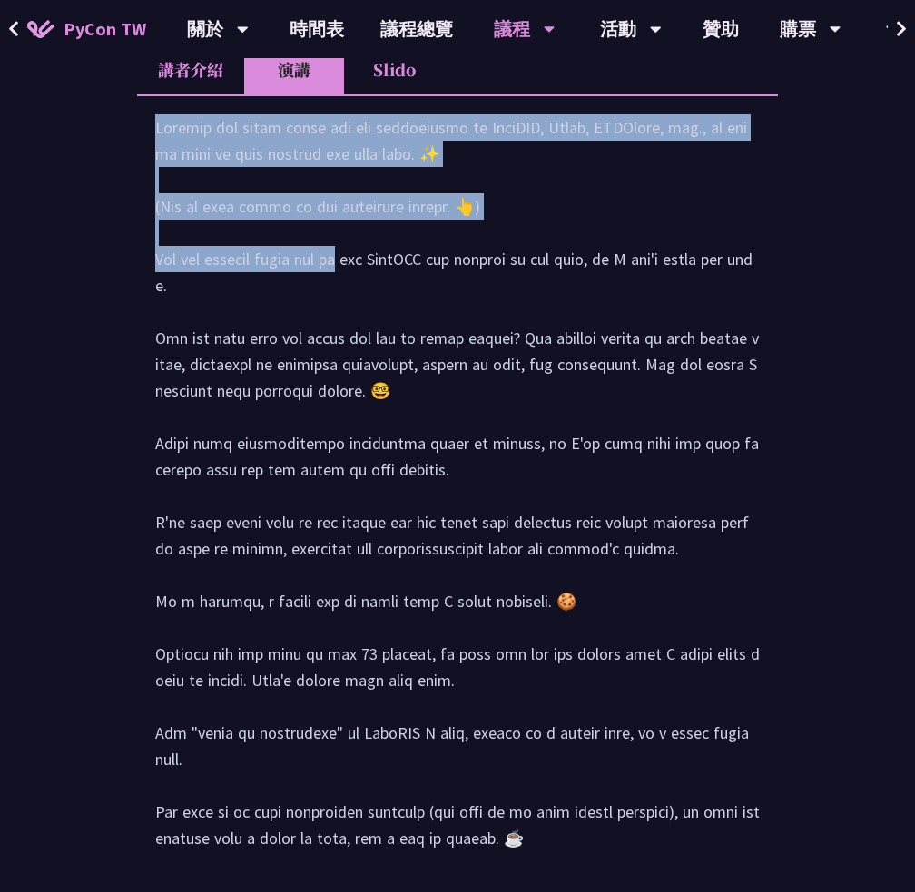
drag, startPoint x: 491, startPoint y: 519, endPoint x: 124, endPoint y: 400, distance: 385.4
click at [124, 400] on div "林滿新 當科技走進球場：21世紀運動數據科技的發展與創新 講者介紹 演講 Slido Sebastián Ramírez (tiangolo) Behind …" at bounding box center [457, 280] width 915 height 3350
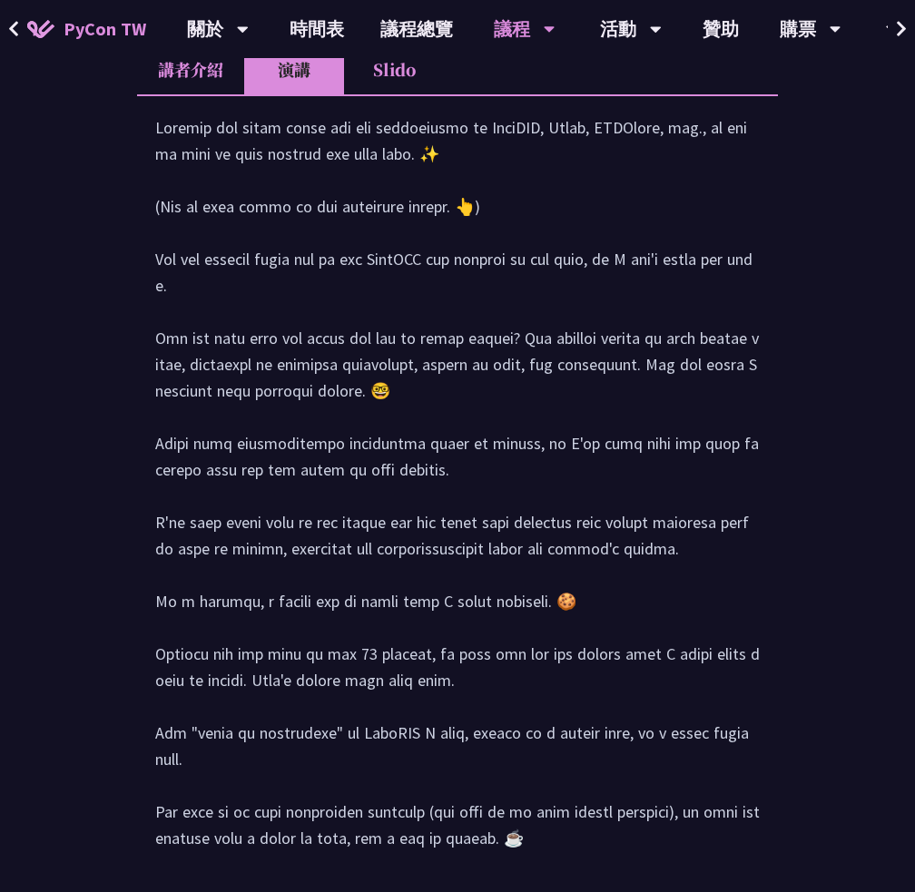
click at [236, 567] on div at bounding box center [457, 557] width 604 height 887
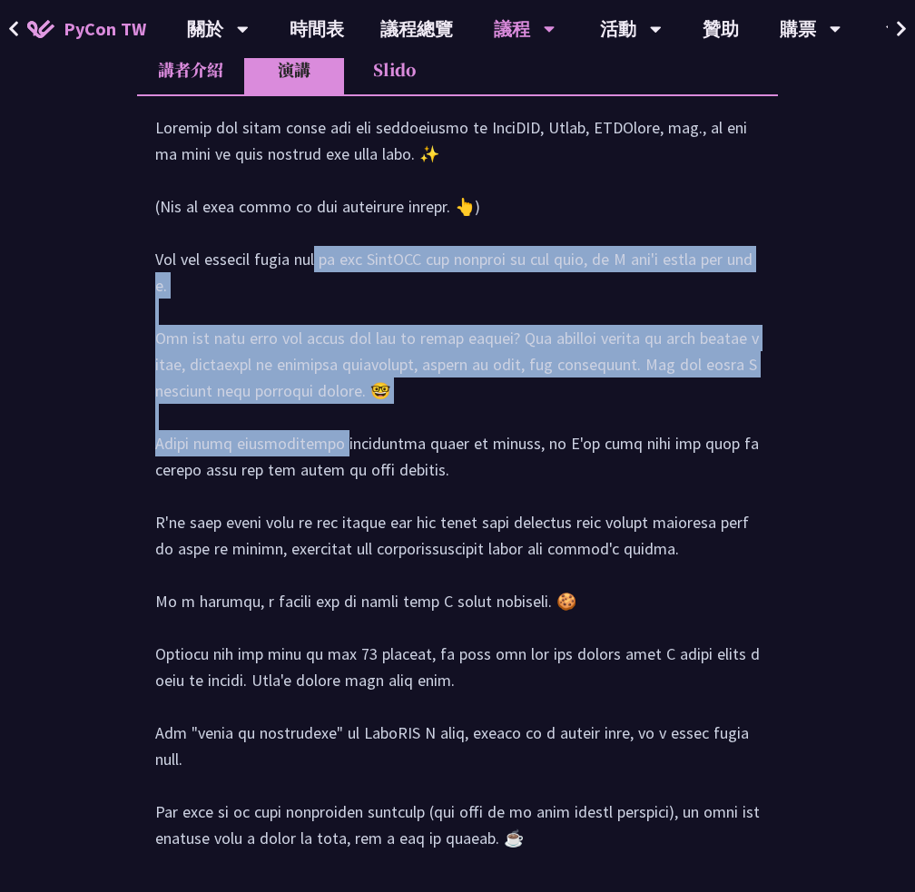
drag, startPoint x: 139, startPoint y: 535, endPoint x: 392, endPoint y: 695, distance: 299.9
click at [392, 695] on div at bounding box center [457, 556] width 641 height 925
click at [516, 697] on div at bounding box center [457, 557] width 604 height 887
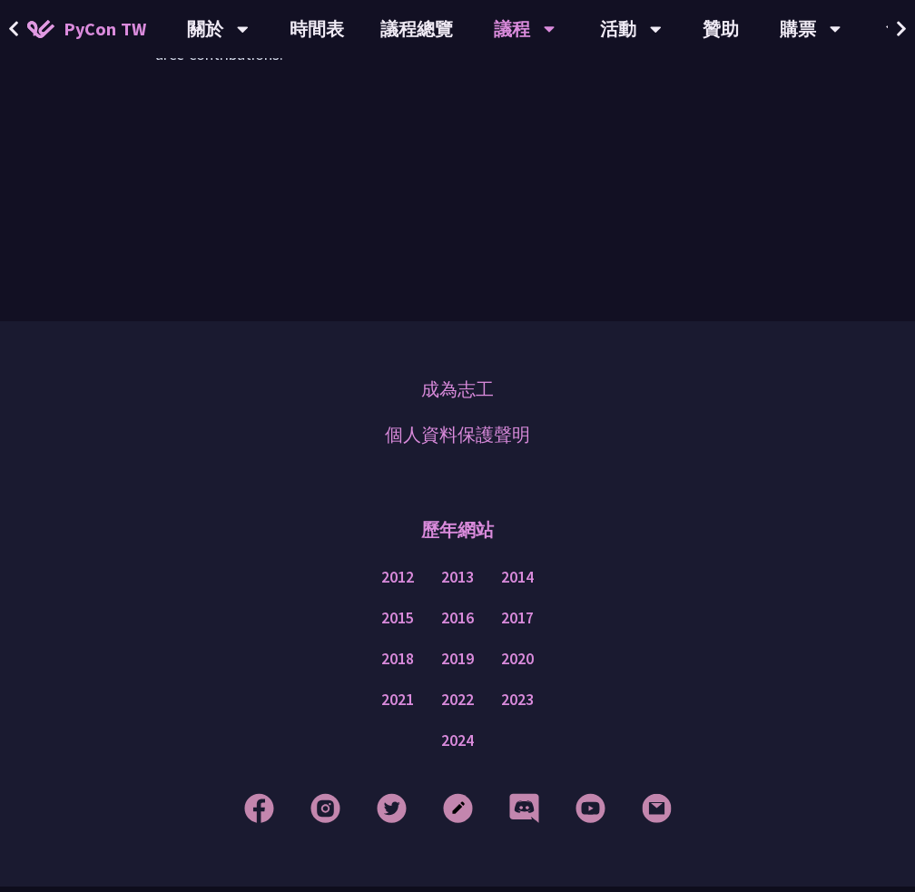
scroll to position [3176, 0]
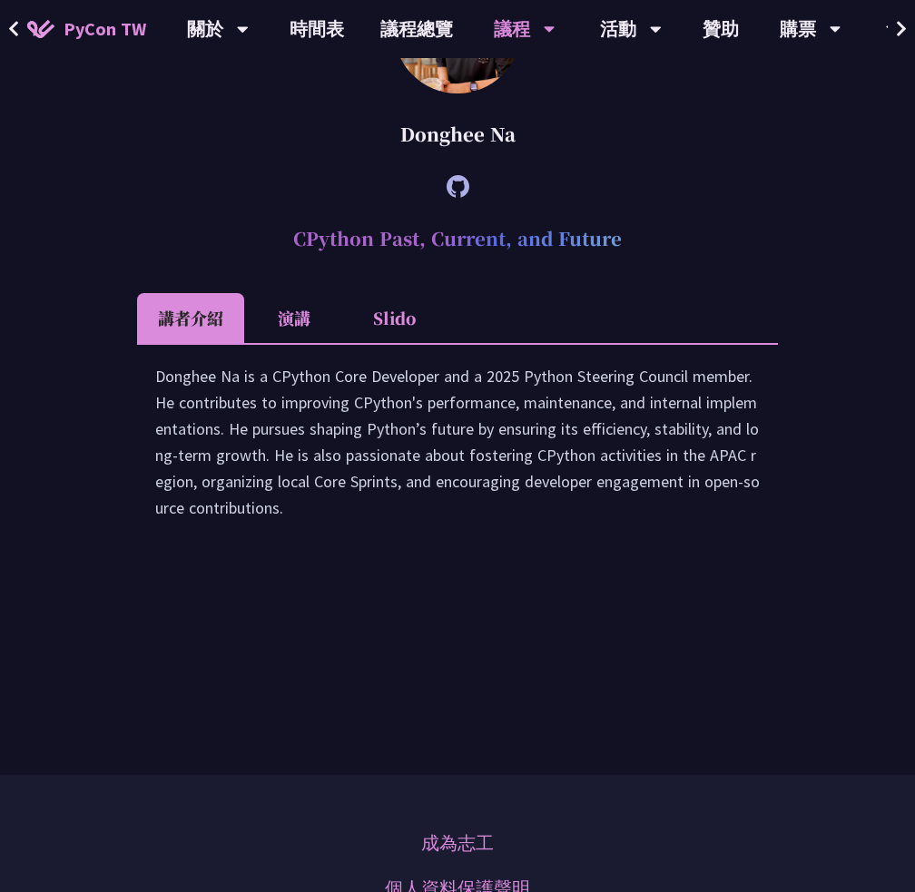
click at [296, 343] on li "演講" at bounding box center [294, 318] width 100 height 50
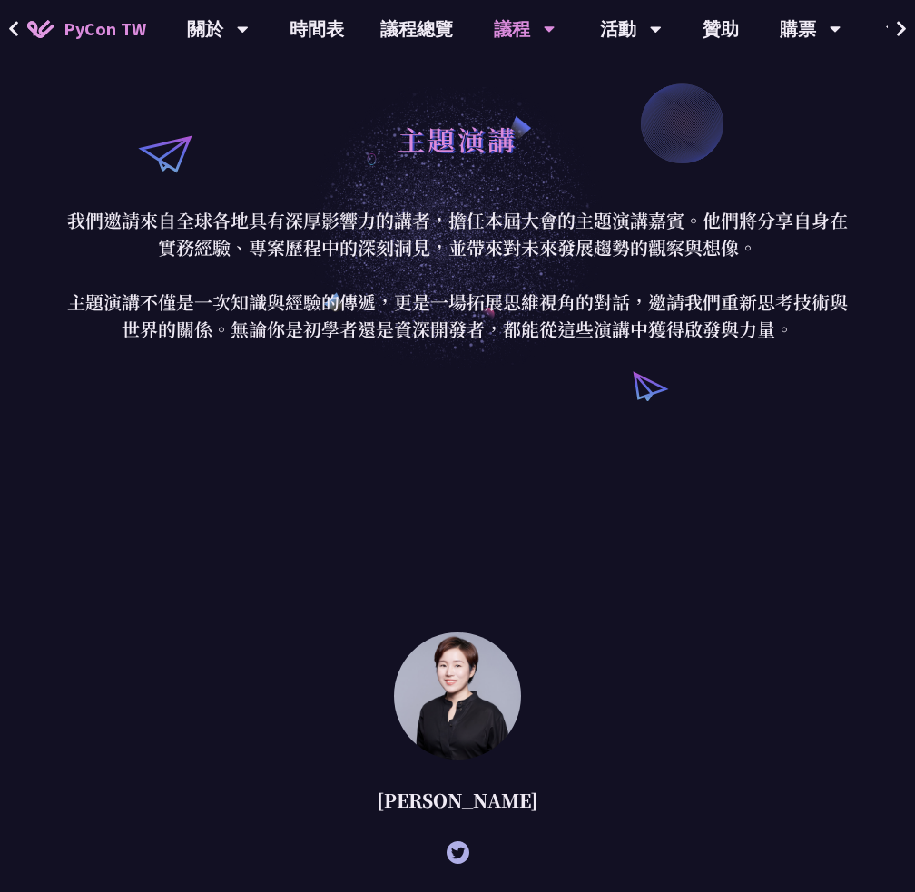
scroll to position [0, 0]
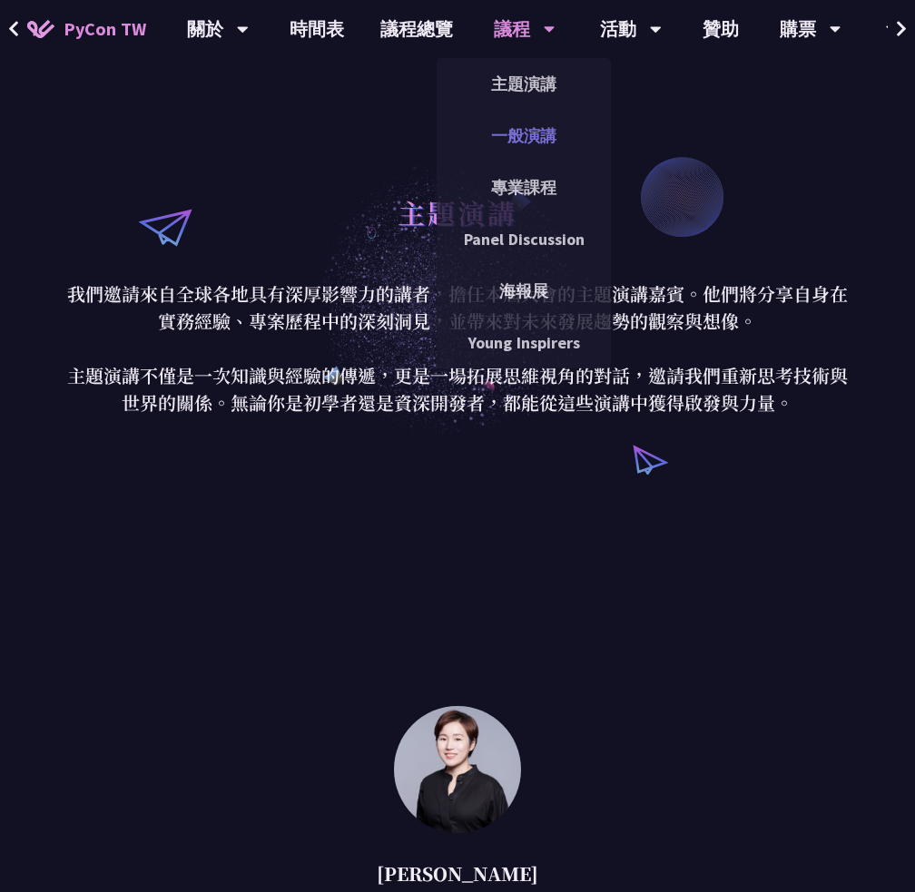
click at [518, 137] on link "一般演講" at bounding box center [524, 135] width 174 height 43
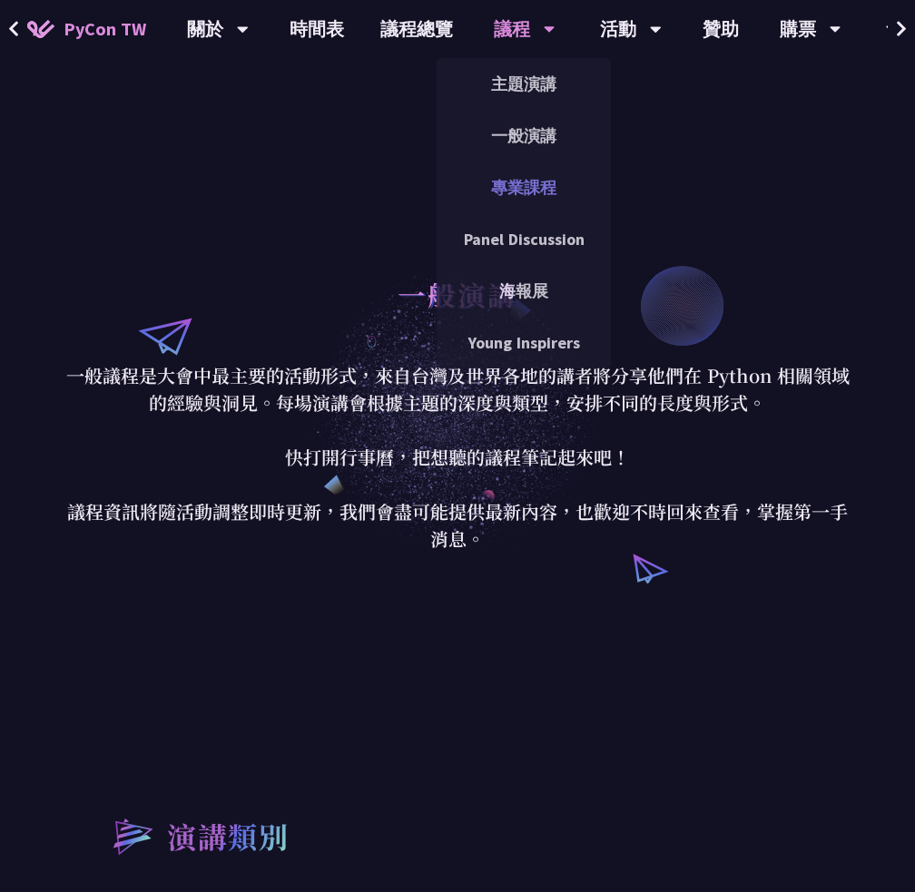
click at [544, 177] on link "專業課程" at bounding box center [524, 187] width 174 height 43
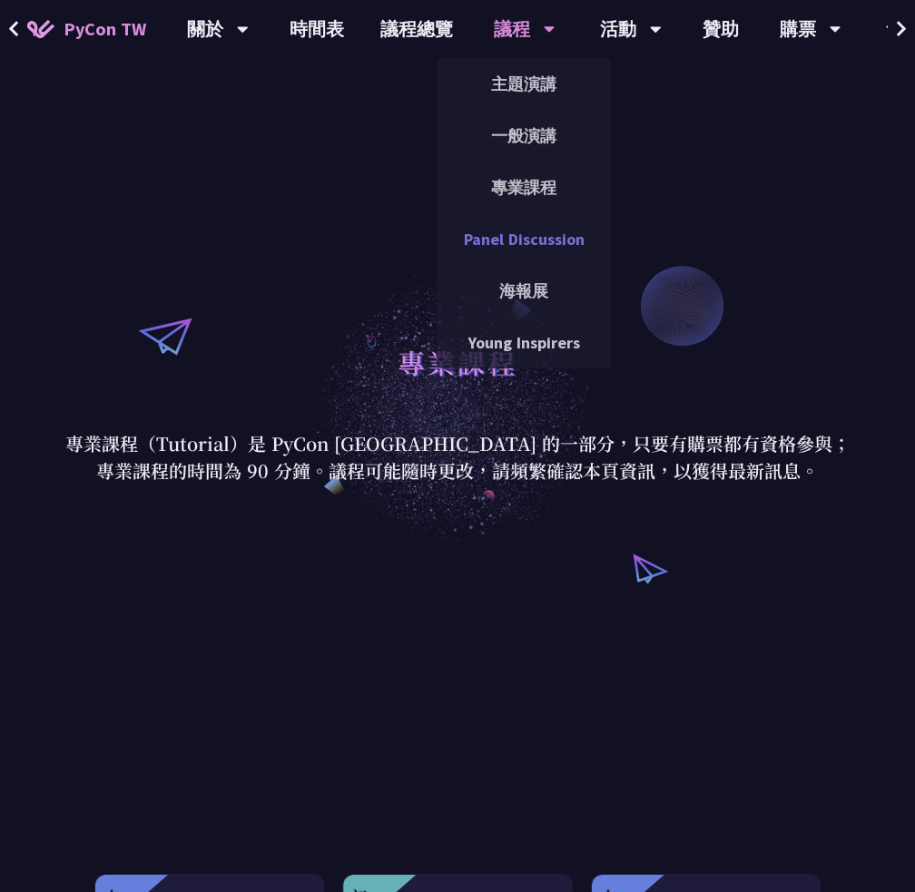
click at [522, 234] on link "Panel Discussion" at bounding box center [524, 239] width 174 height 43
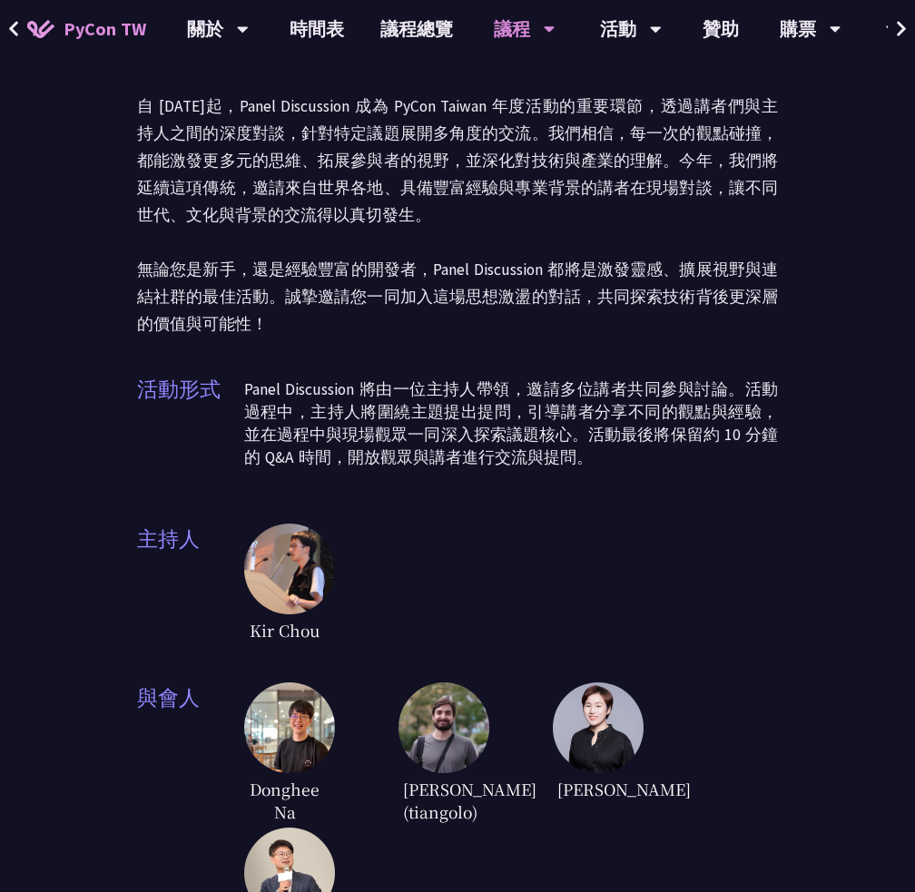
scroll to position [272, 0]
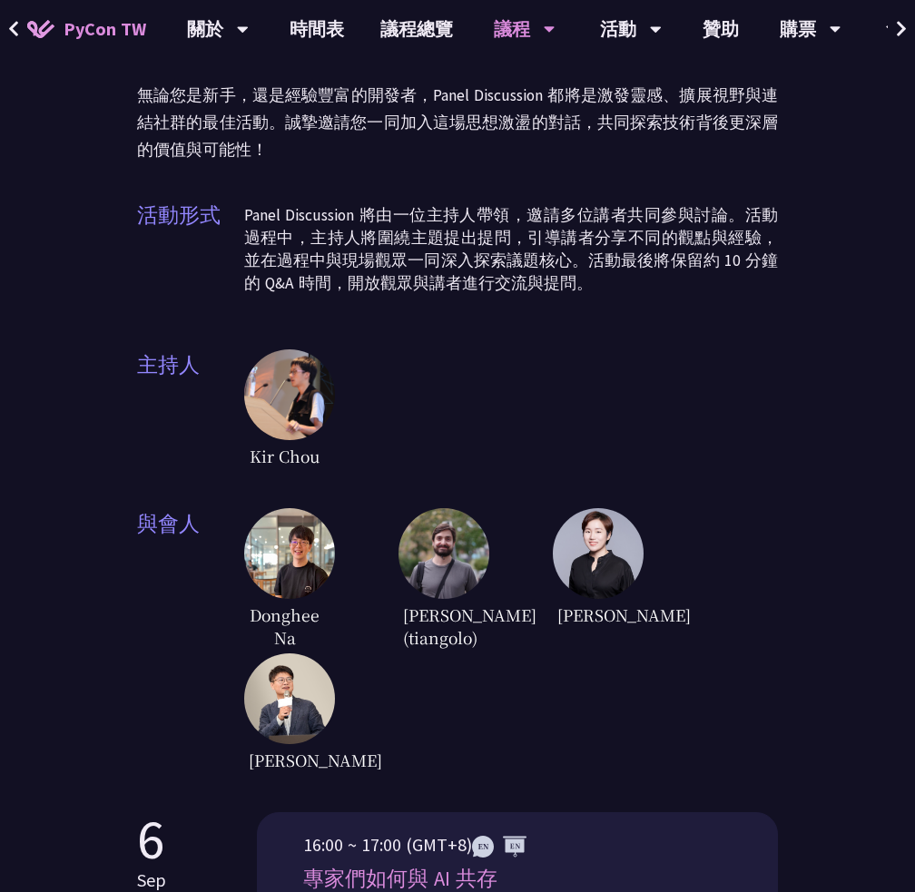
click at [276, 560] on img at bounding box center [289, 553] width 91 height 91
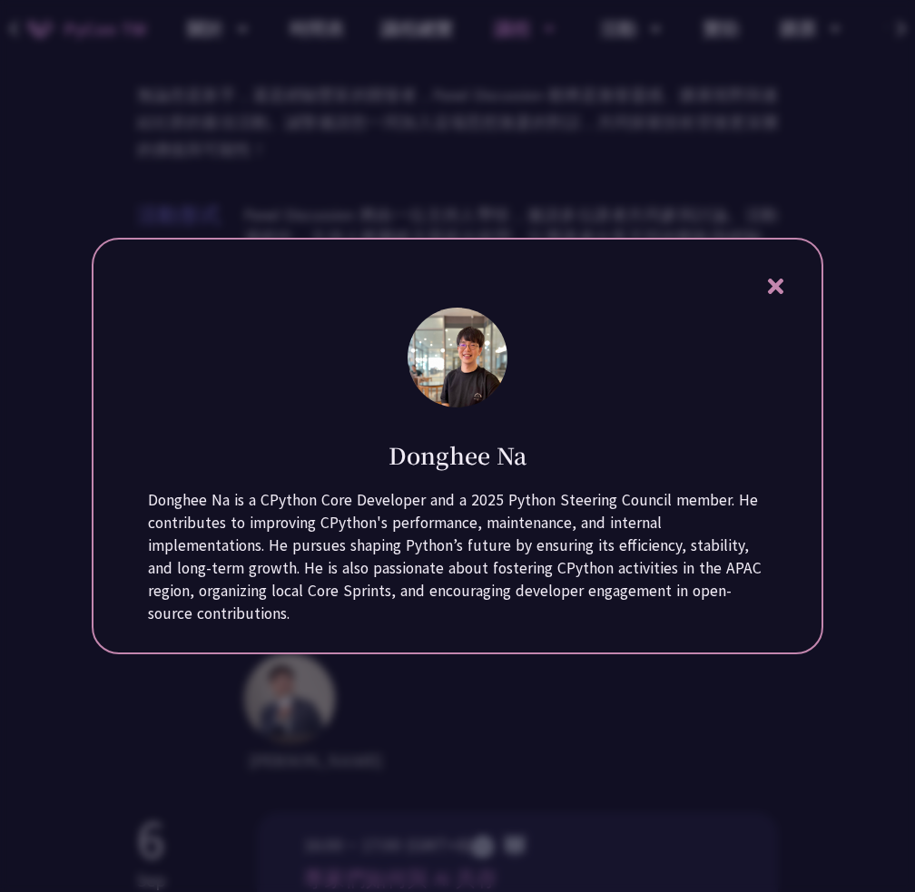
click at [390, 715] on div at bounding box center [457, 446] width 915 height 892
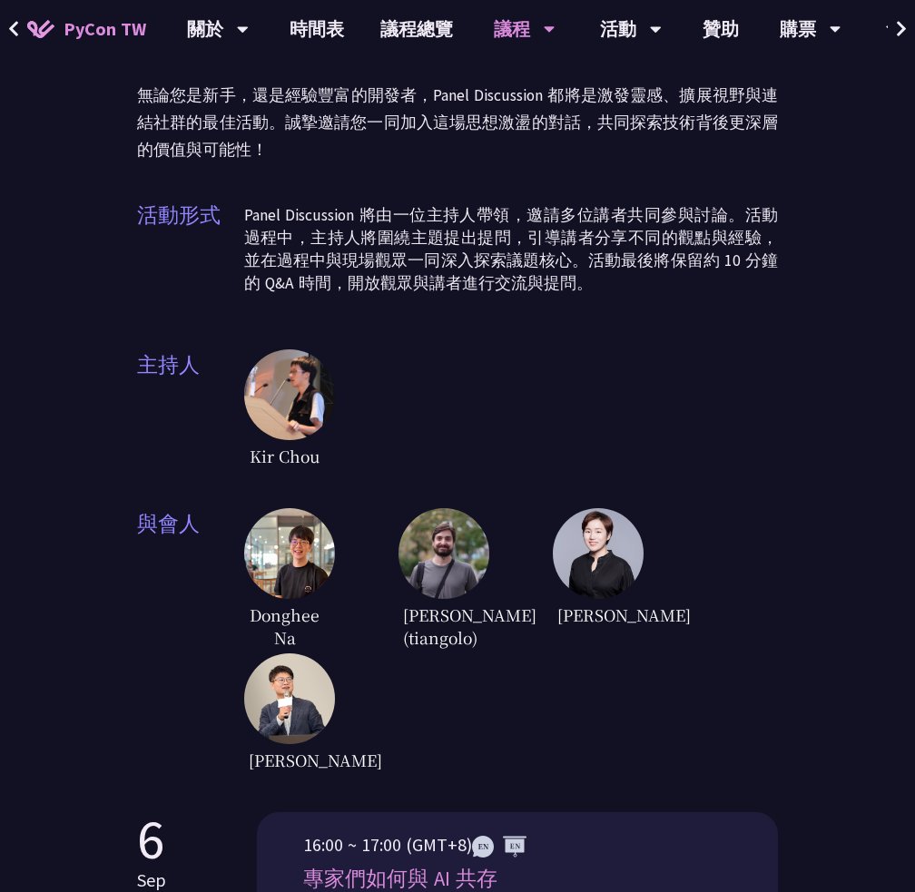
click at [270, 549] on img at bounding box center [289, 553] width 91 height 91
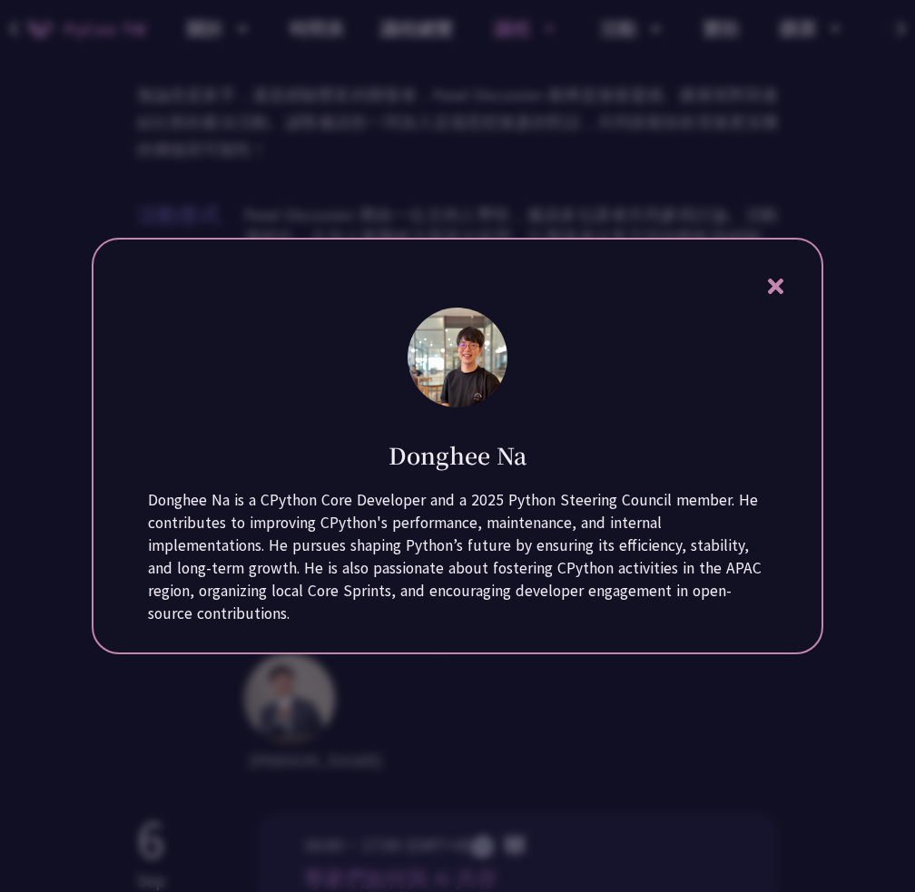
click at [321, 734] on div at bounding box center [457, 446] width 915 height 892
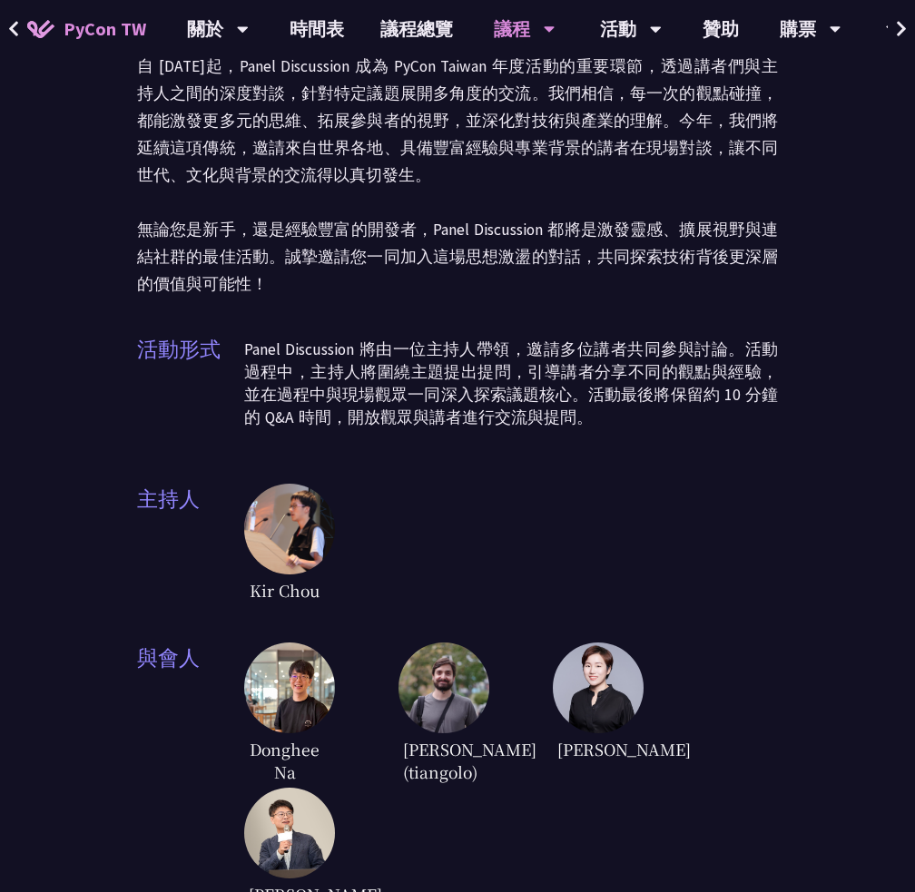
scroll to position [0, 0]
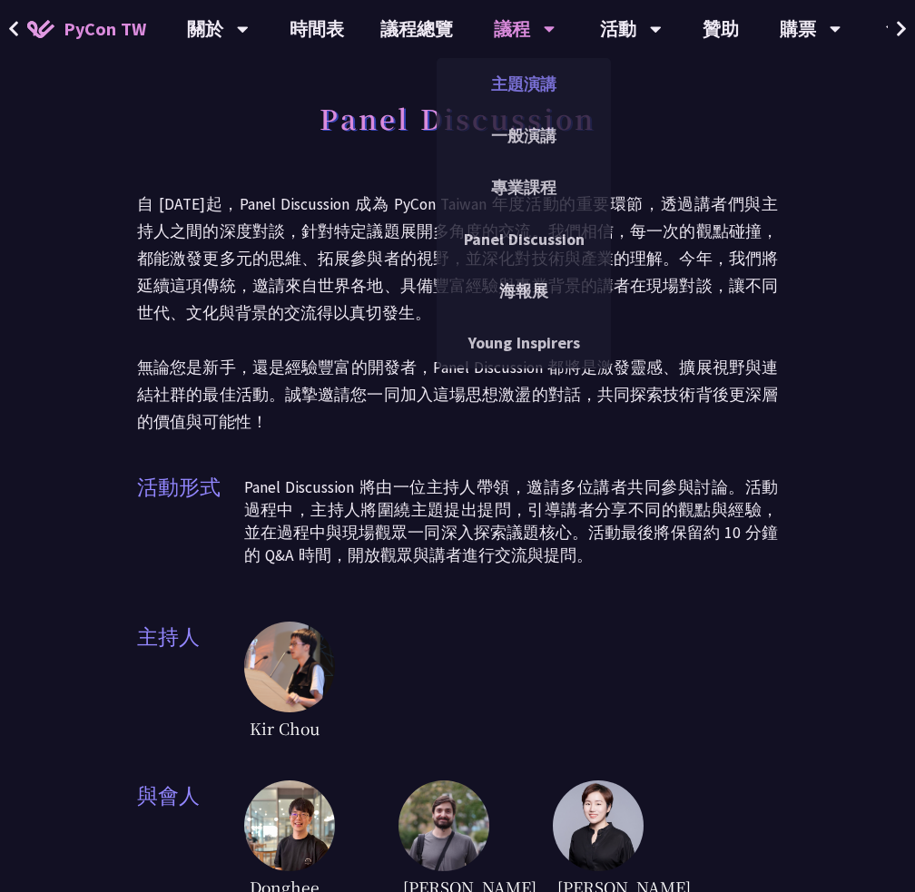
click at [526, 83] on link "主題演講" at bounding box center [524, 84] width 174 height 43
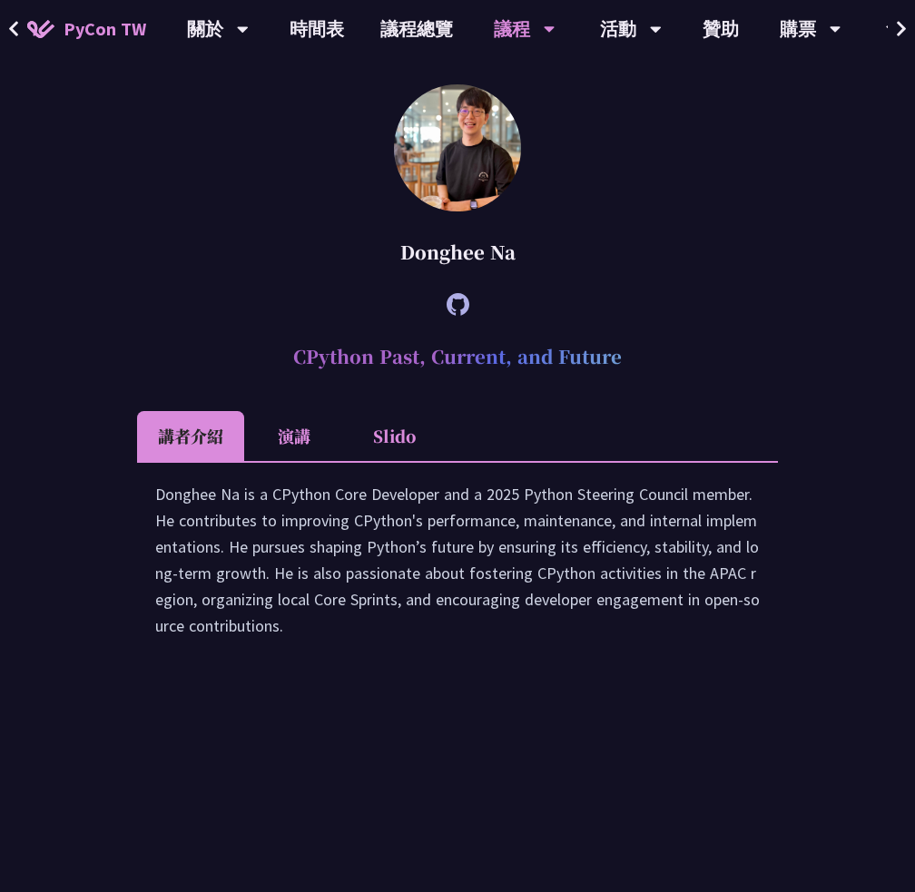
scroll to position [2904, 0]
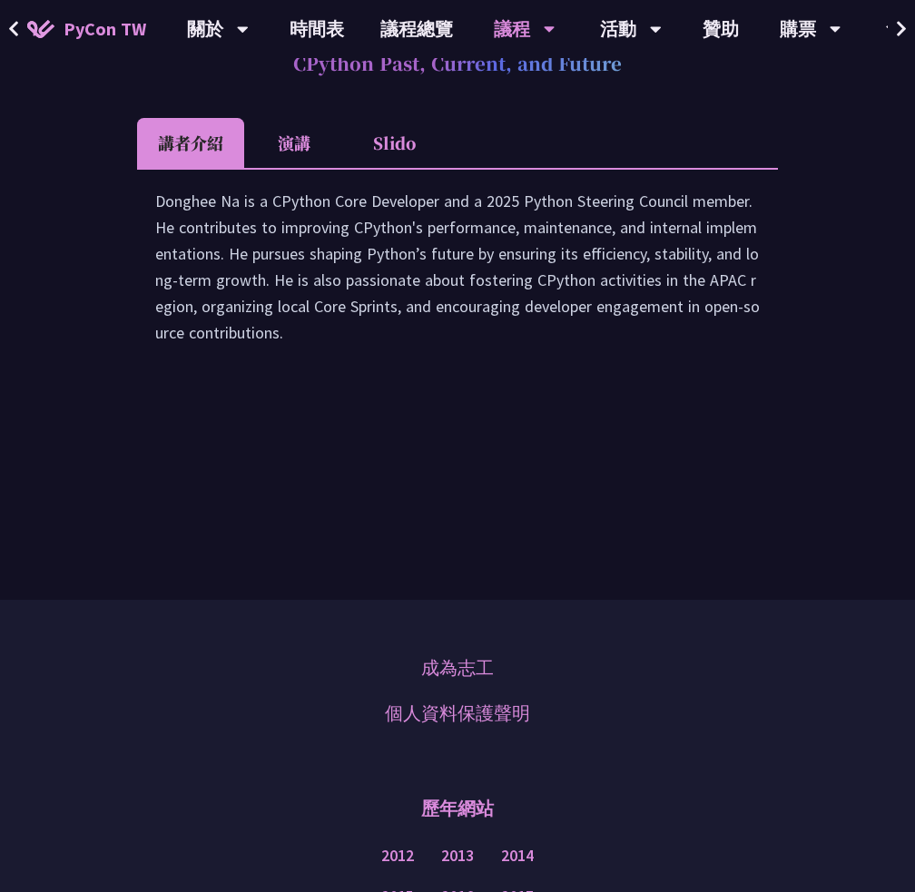
click at [298, 168] on li "演講" at bounding box center [294, 143] width 100 height 50
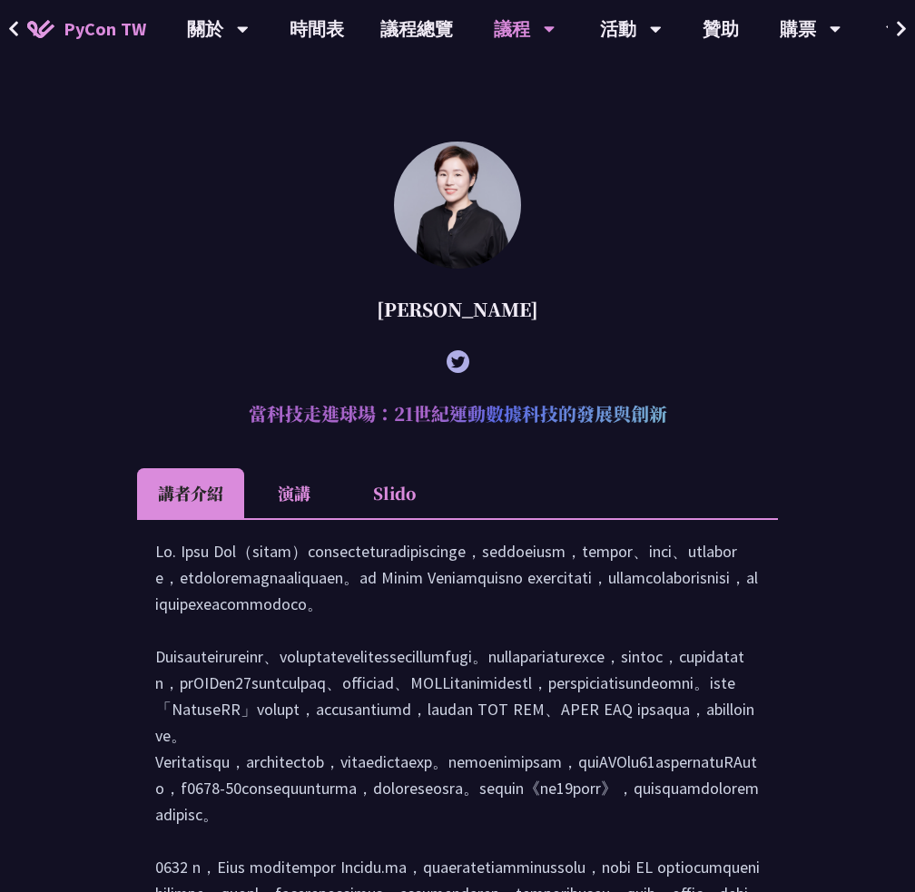
scroll to position [454, 0]
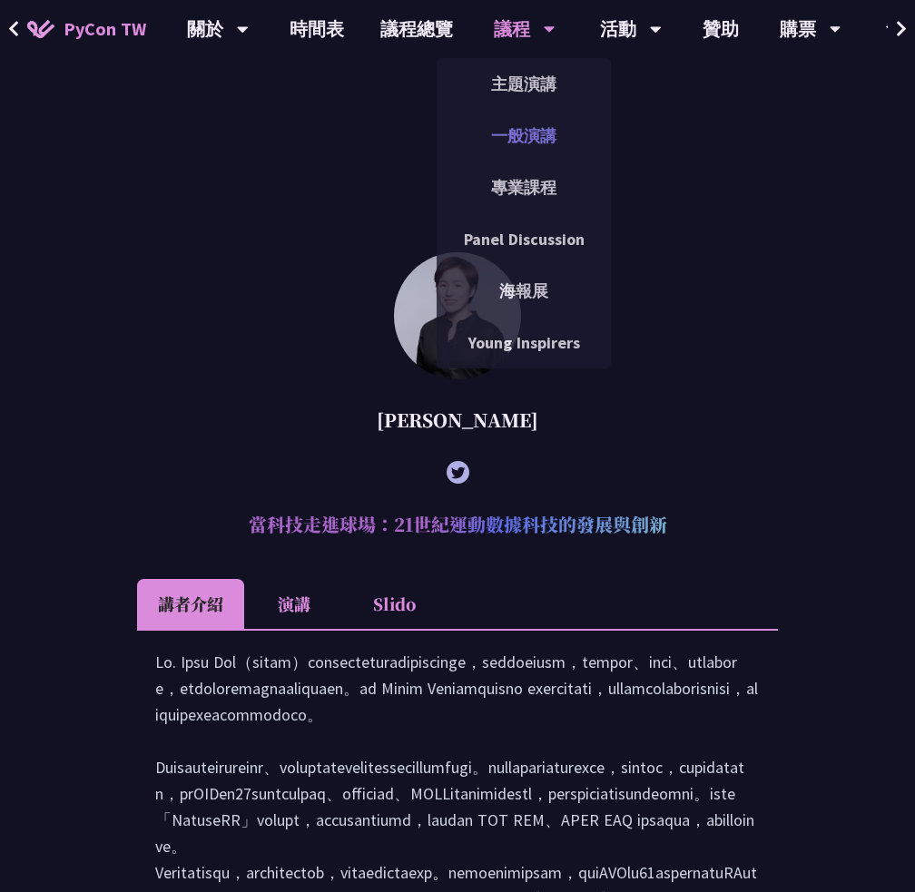
click at [520, 134] on link "一般演講" at bounding box center [524, 135] width 174 height 43
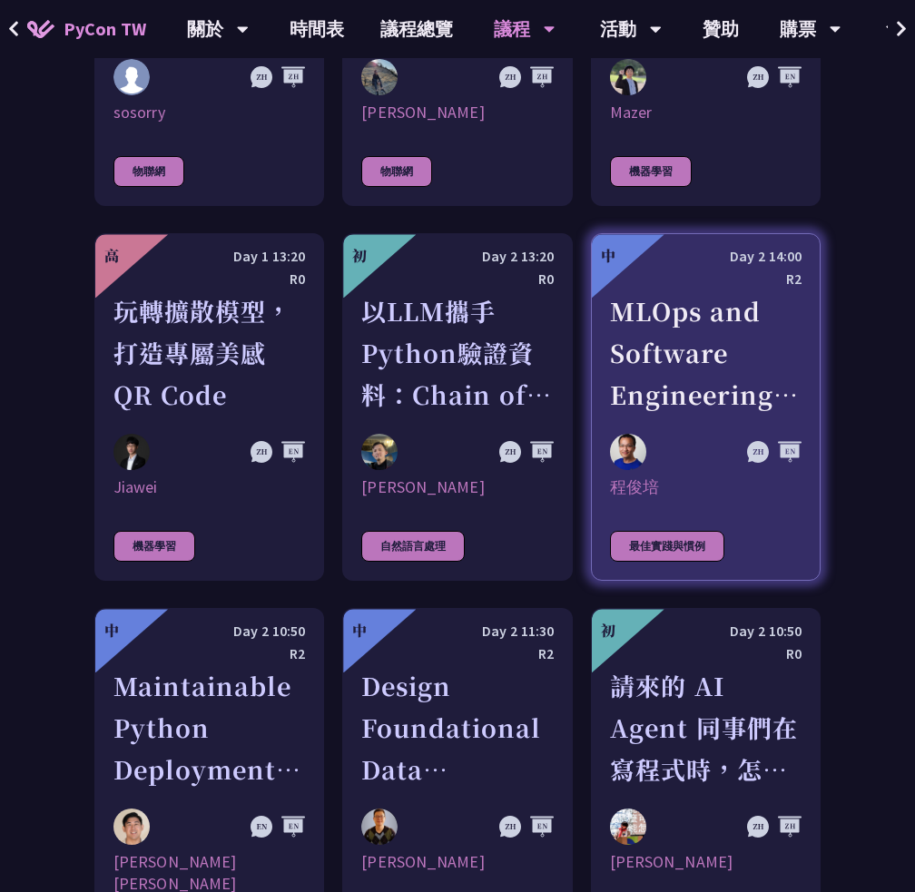
scroll to position [4084, 0]
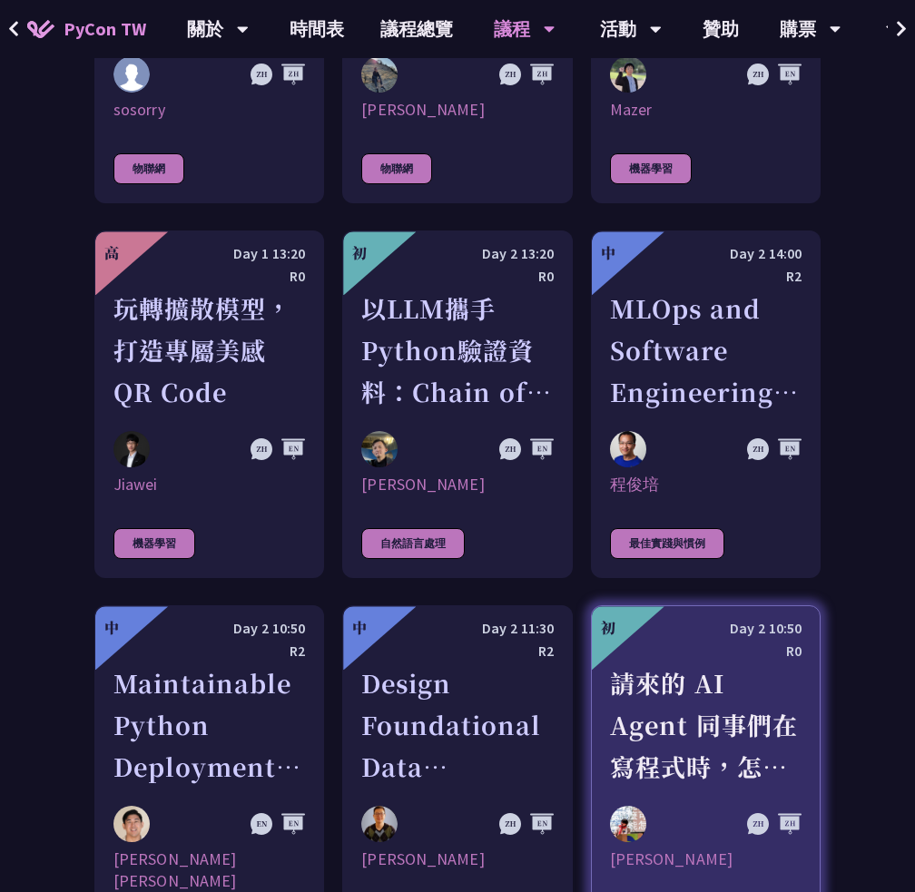
click at [697, 662] on div "請來的 AI Agent 同事們在寫程式時，怎麼用 pytest 去除各種幻想與盲點" at bounding box center [705, 724] width 191 height 125
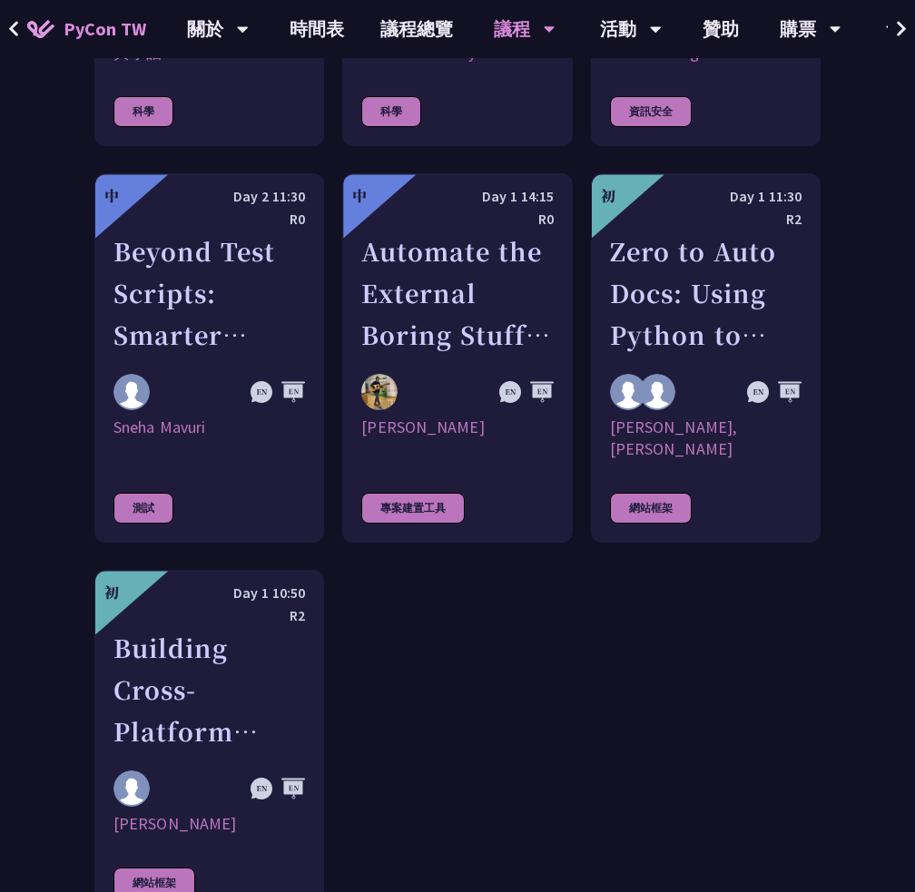
scroll to position [4743, 0]
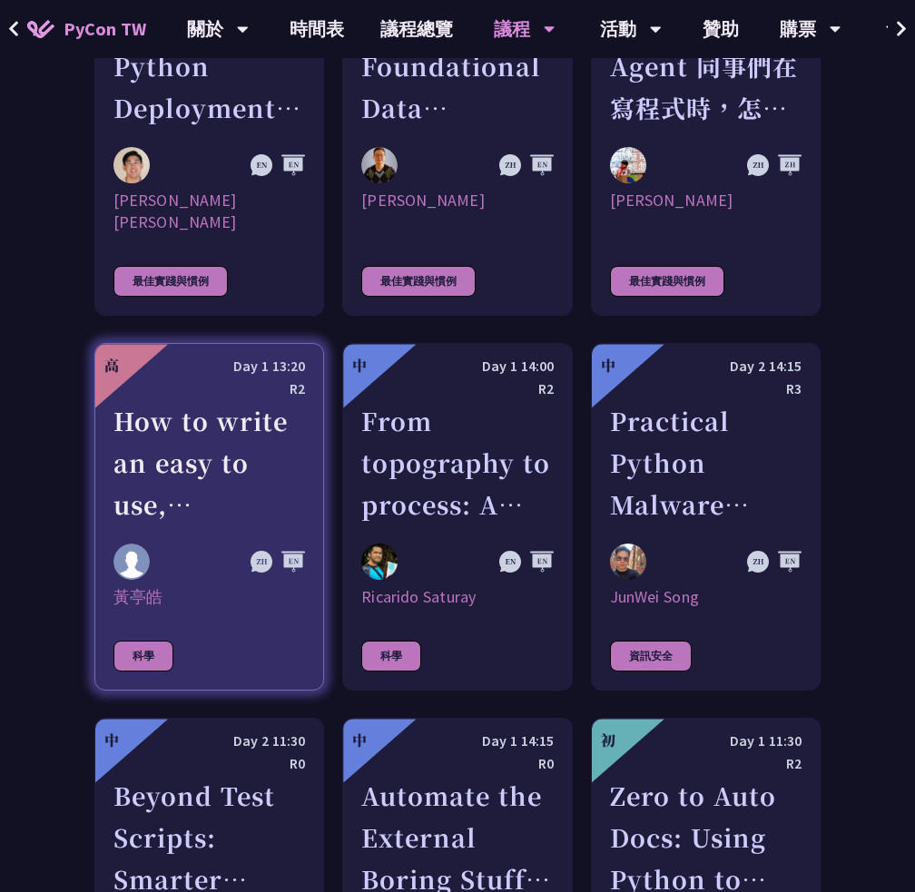
click at [235, 400] on div "How to write an easy to use, interactive physics/science/engineering simulator …" at bounding box center [208, 462] width 191 height 125
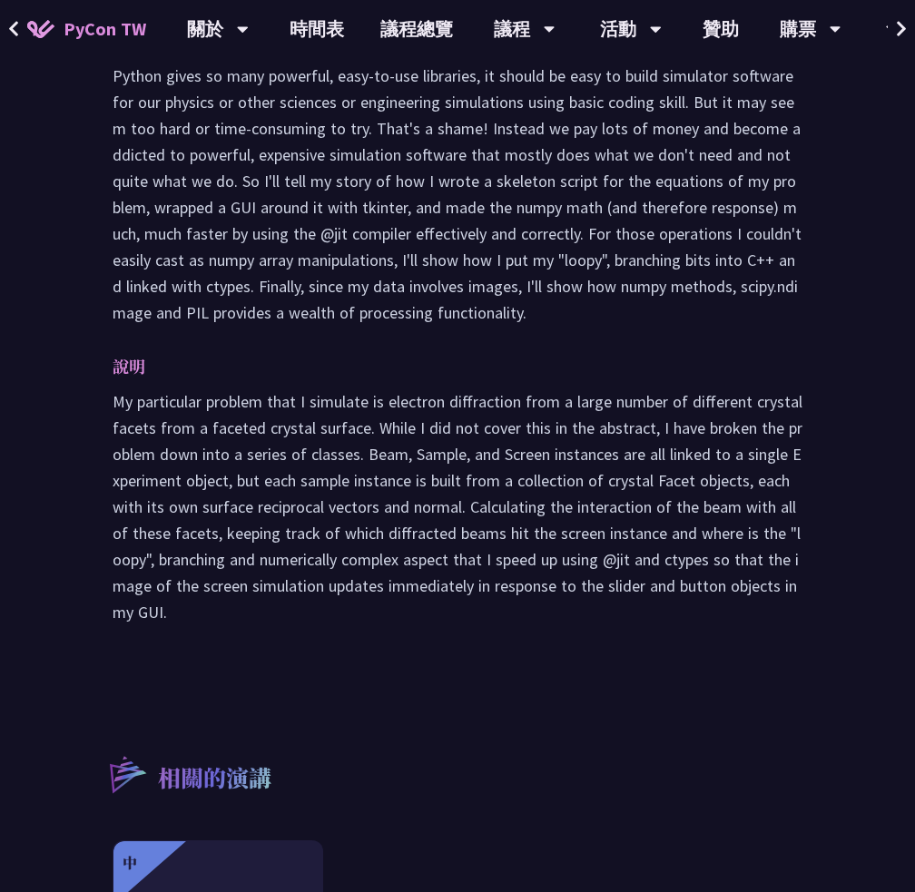
scroll to position [454, 0]
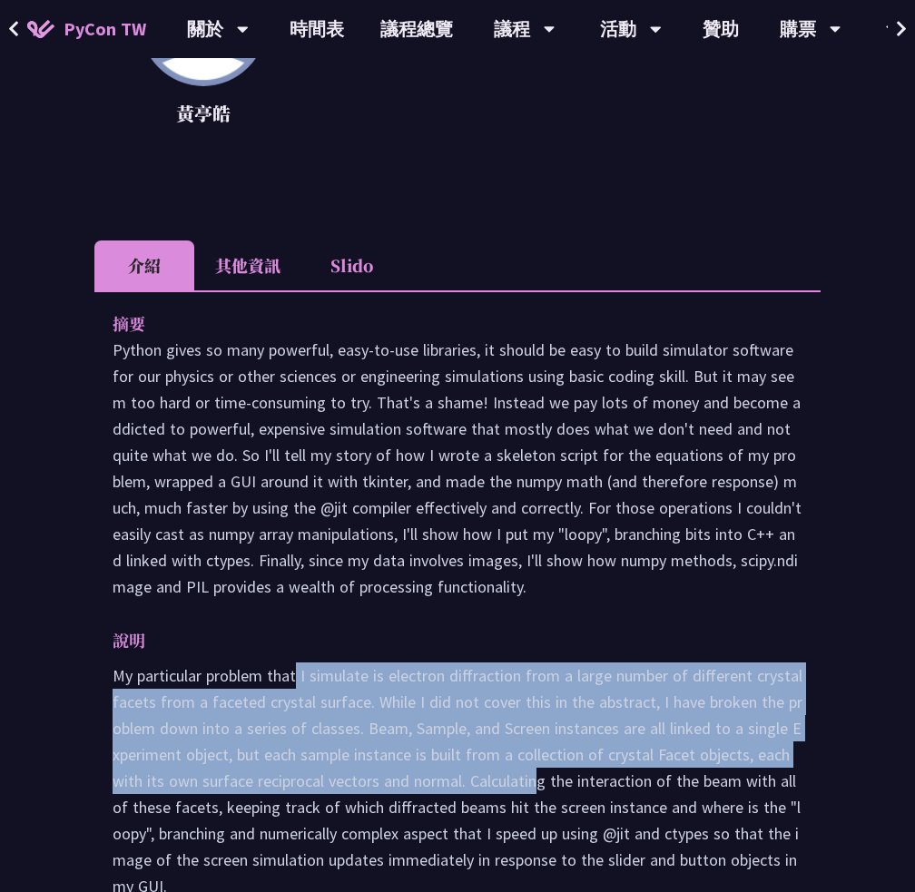
drag, startPoint x: 298, startPoint y: 679, endPoint x: 522, endPoint y: 776, distance: 244.3
click at [522, 776] on p "My particular problem that I simulate is electron diffraction from a large numb…" at bounding box center [458, 780] width 690 height 237
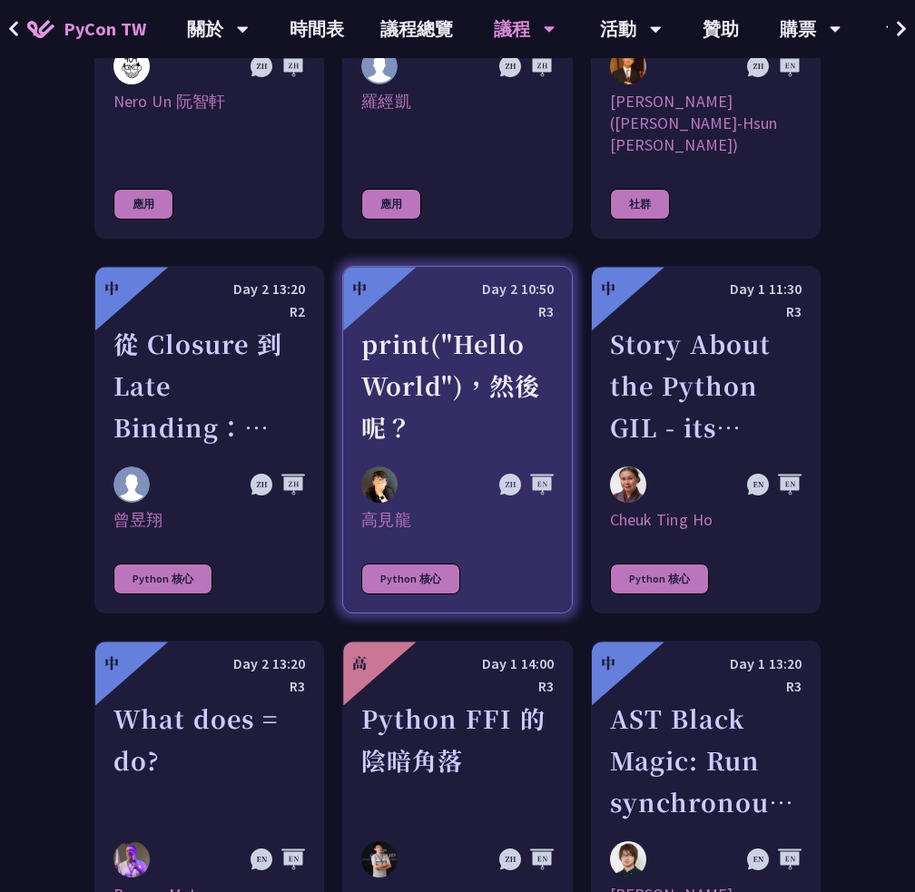
click at [378, 323] on div "print("Hello World")，然後呢？" at bounding box center [456, 385] width 191 height 125
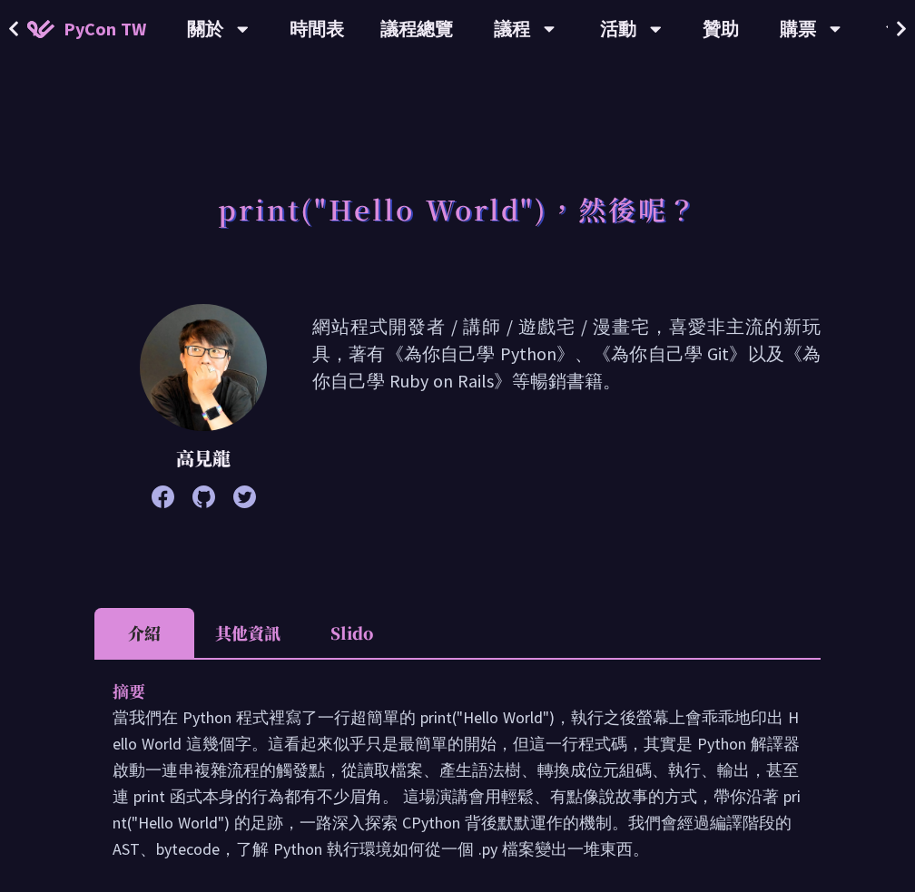
scroll to position [91, 0]
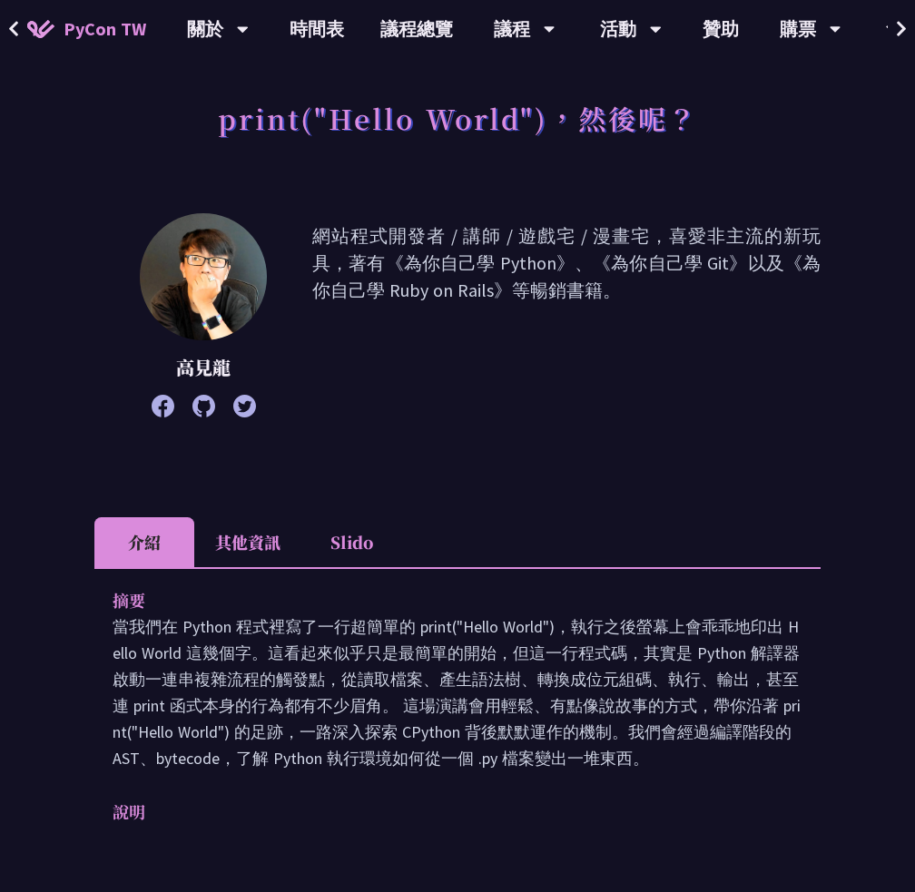
drag, startPoint x: 291, startPoint y: 656, endPoint x: 659, endPoint y: 773, distance: 385.7
click at [659, 773] on div "摘要 當我們在 Python 程式裡寫了一行超簡單的 print("Hello World")，執行之後螢幕上會乖乖地印出 Hello World 這幾個字。…" at bounding box center [457, 718] width 726 height 303
click at [671, 770] on div "摘要 當我們在 Python 程式裡寫了一行超簡單的 print("Hello World")，執行之後螢幕上會乖乖地印出 Hello World 這幾個字。…" at bounding box center [457, 718] width 726 height 303
click at [205, 772] on div "摘要 當我們在 Python 程式裡寫了一行超簡單的 print("Hello World")，執行之後螢幕上會乖乖地印出 Hello World 這幾個字。…" at bounding box center [457, 718] width 726 height 303
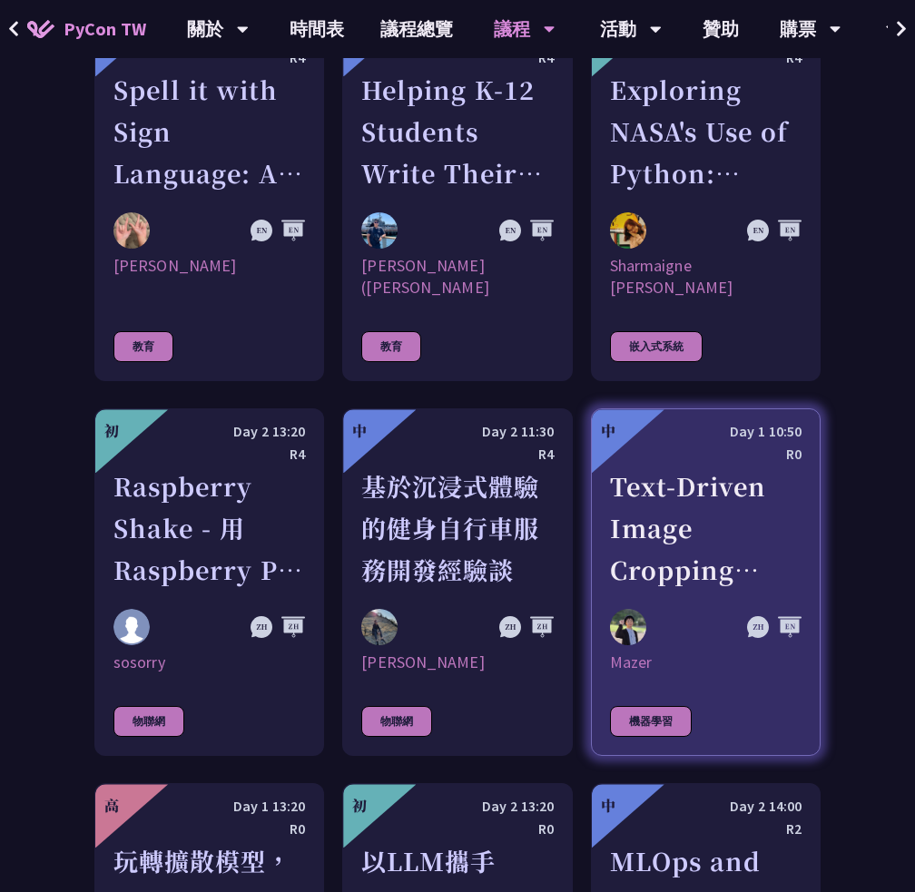
scroll to position [3539, 0]
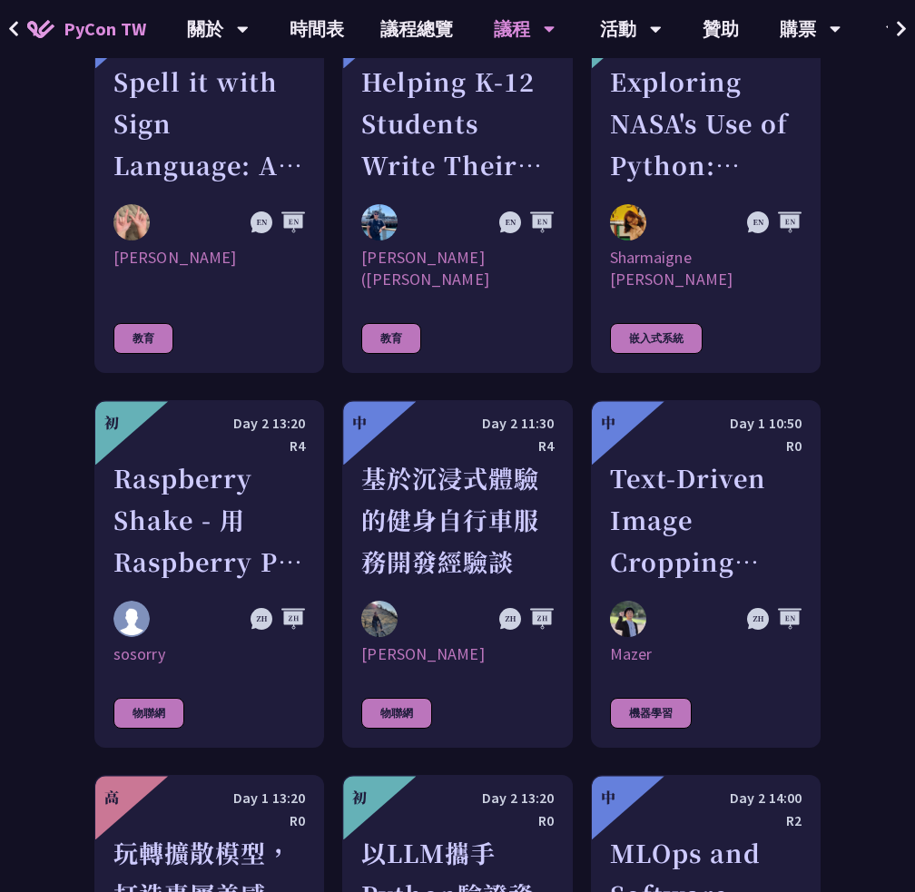
click at [459, 457] on div "基於沉浸式體驗的健身自行車服務開發經驗談" at bounding box center [456, 519] width 191 height 125
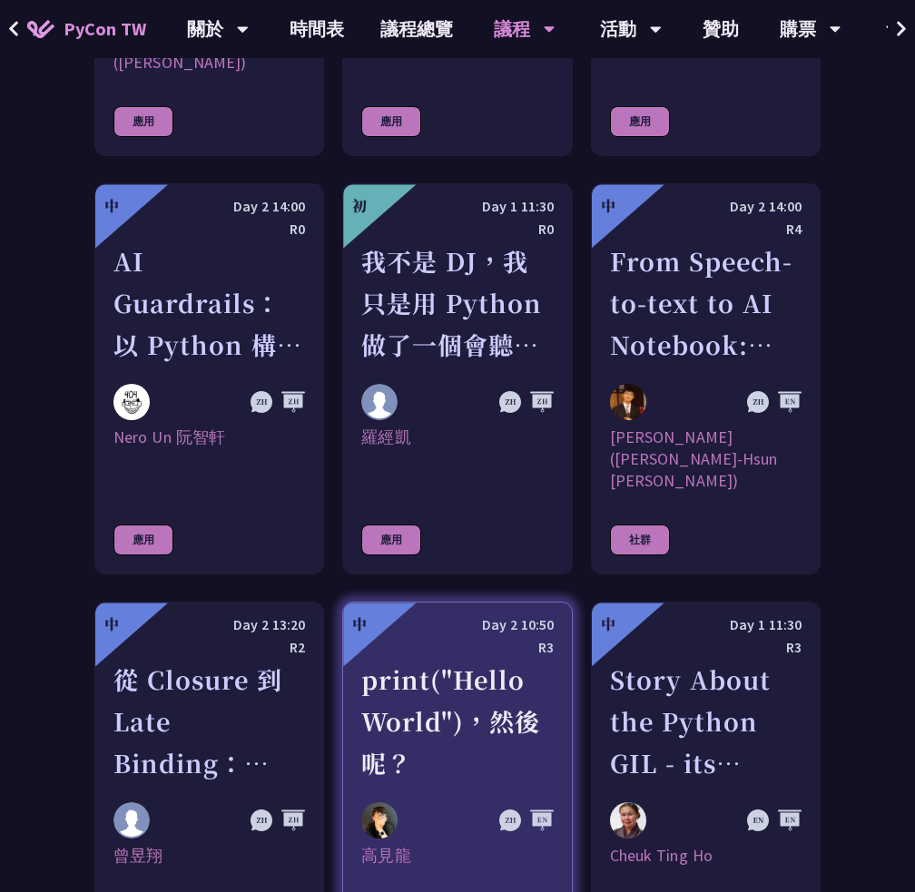
scroll to position [1791, 0]
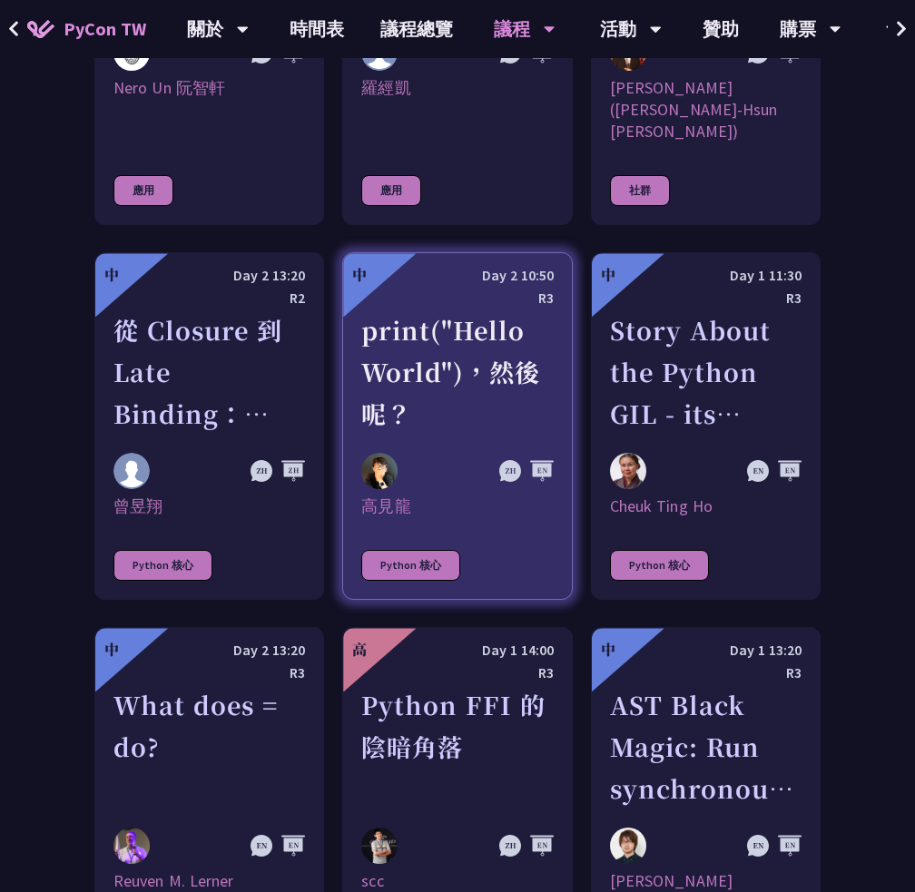
click at [392, 315] on div "print("Hello World")，然後呢？" at bounding box center [456, 371] width 191 height 125
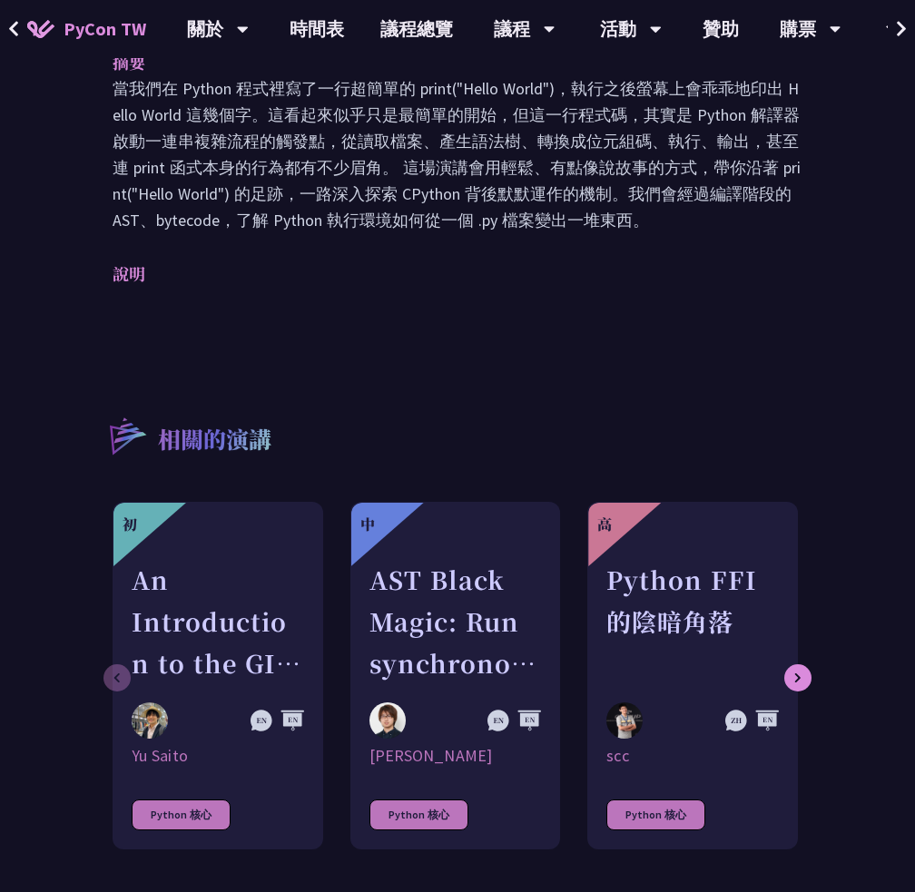
scroll to position [635, 0]
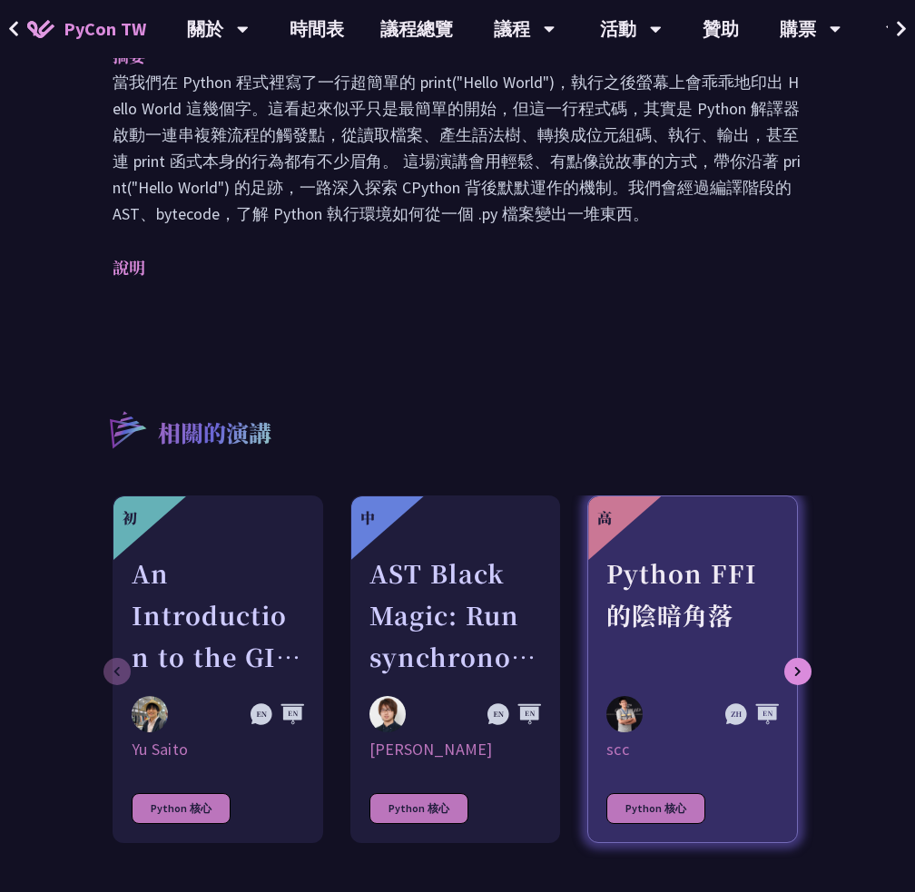
click at [662, 550] on div at bounding box center [692, 541] width 172 height 23
